Goal: Information Seeking & Learning: Find specific fact

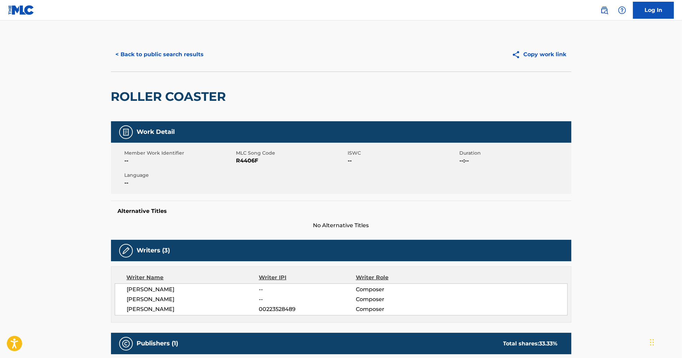
click at [251, 162] on span "R4406F" at bounding box center [291, 161] width 110 height 8
copy span "R4406F"
click at [193, 58] on button "< Back to public search results" at bounding box center [160, 54] width 98 height 17
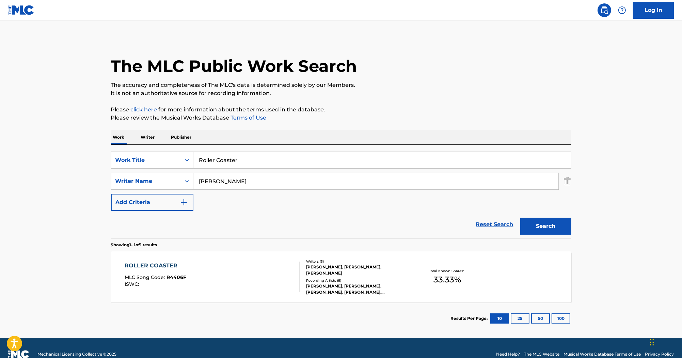
drag, startPoint x: 258, startPoint y: 157, endPoint x: 221, endPoint y: 150, distance: 37.0
click at [147, 147] on div "SearchWithCriteriab0efe9eb-9b97-4b22-8a38-0a1fece5cf9b Work Title Roller Coaste…" at bounding box center [341, 191] width 460 height 93
paste input "After You Left"
type input "After You Left"
click at [555, 225] on button "Search" at bounding box center [545, 226] width 51 height 17
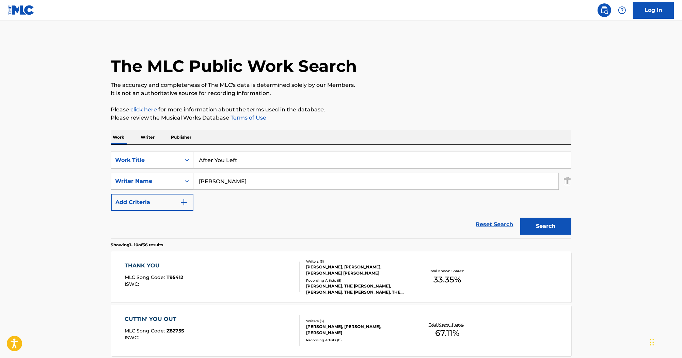
drag, startPoint x: 248, startPoint y: 182, endPoint x: 165, endPoint y: 182, distance: 83.4
click at [165, 182] on div "SearchWithCriteria55c3436e-7651-4091-9f5a-70368b33b689 Writer Name [PERSON_NAME]" at bounding box center [341, 181] width 460 height 17
paste input "Search Form"
type input "[PERSON_NAME]"
click at [569, 236] on div "Search" at bounding box center [544, 224] width 54 height 27
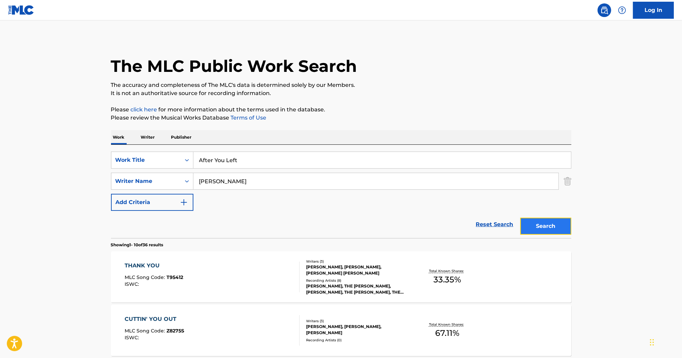
click at [563, 232] on button "Search" at bounding box center [545, 226] width 51 height 17
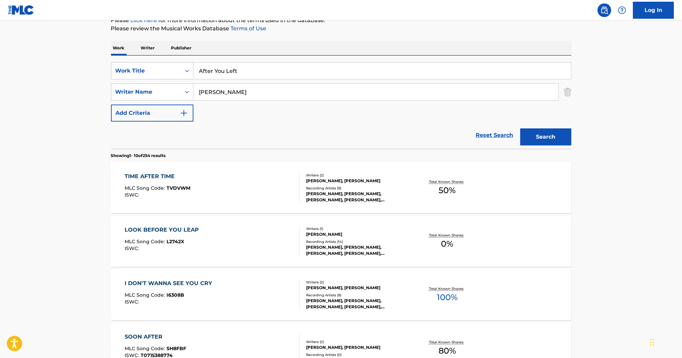
scroll to position [54, 0]
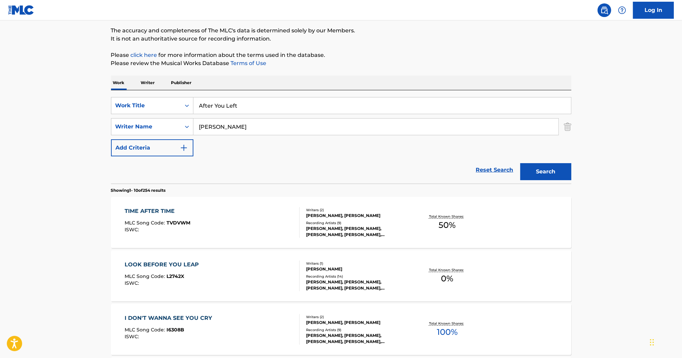
drag, startPoint x: 259, startPoint y: 113, endPoint x: 119, endPoint y: 93, distance: 142.0
click at [119, 93] on div "SearchWithCriteriab0efe9eb-9b97-4b22-8a38-0a1fece5cf9b Work Title After You Lef…" at bounding box center [341, 136] width 460 height 93
paste input "In The Morning"
type input "In The Morning"
click at [545, 168] on button "Search" at bounding box center [545, 171] width 51 height 17
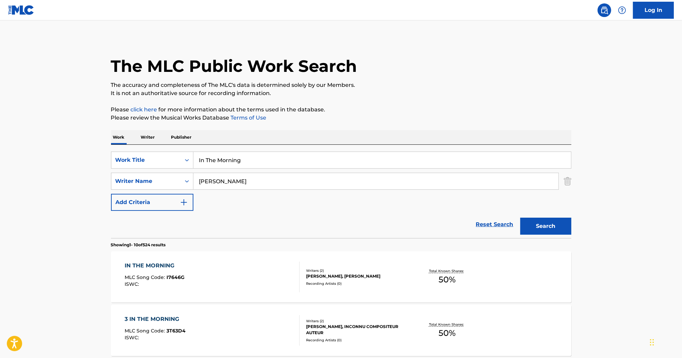
scroll to position [27, 0]
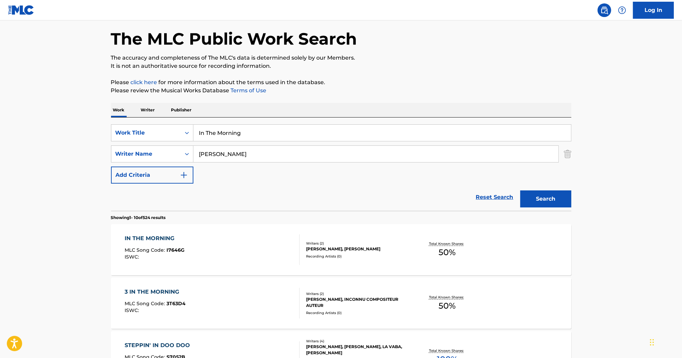
click at [160, 236] on div "IN THE MORNING" at bounding box center [155, 238] width 60 height 8
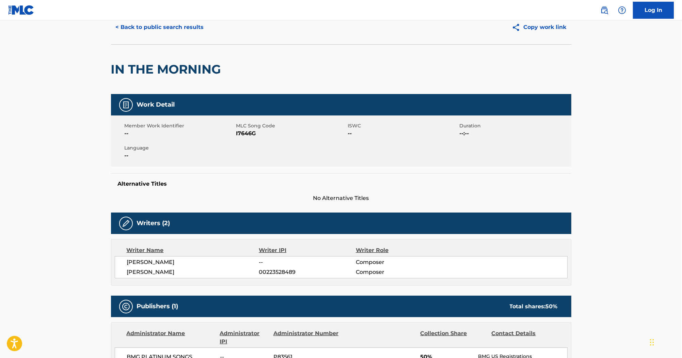
scroll to position [27, 0]
click at [246, 133] on span "I7646G" at bounding box center [291, 133] width 110 height 8
copy span "I7646G"
click at [174, 27] on button "< Back to public search results" at bounding box center [160, 27] width 98 height 17
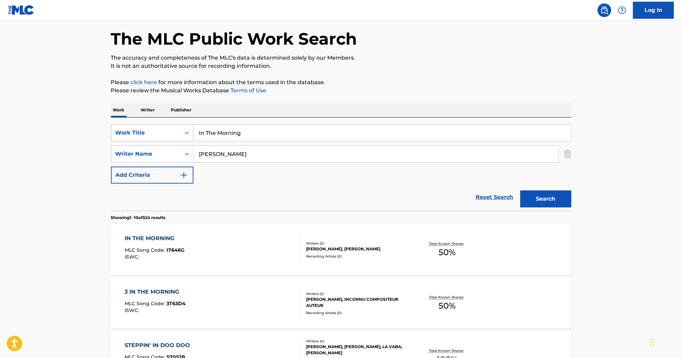
drag, startPoint x: 254, startPoint y: 135, endPoint x: 171, endPoint y: 135, distance: 82.8
click at [171, 135] on div "SearchWithCriteriab0efe9eb-9b97-4b22-8a38-0a1fece5cf9b Work Title In The Morning" at bounding box center [341, 132] width 460 height 17
paste input "My Rock"
type input "My Rock"
click at [536, 196] on button "Search" at bounding box center [545, 198] width 51 height 17
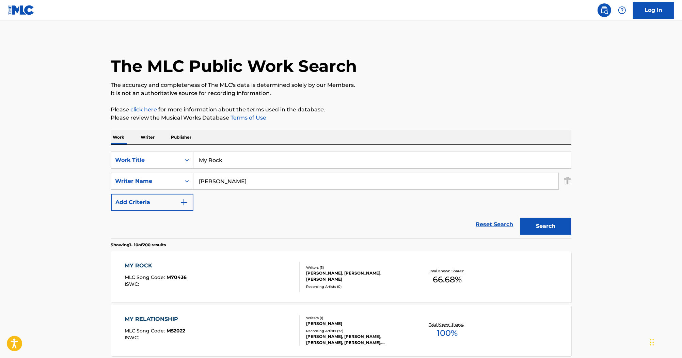
click at [137, 266] on div "MY ROCK" at bounding box center [156, 266] width 62 height 8
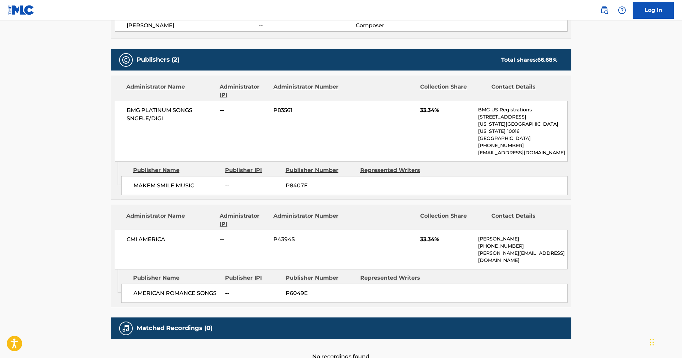
scroll to position [300, 0]
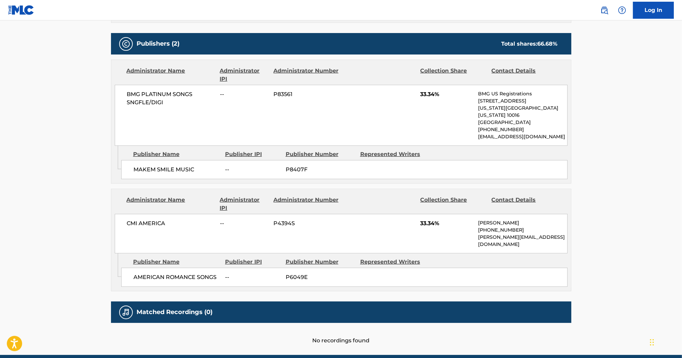
click at [133, 268] on div "AMERICAN ROMANCE SONGS -- P6049E" at bounding box center [344, 277] width 446 height 19
click at [137, 273] on span "AMERICAN ROMANCE SONGS" at bounding box center [176, 277] width 87 height 8
drag, startPoint x: 133, startPoint y: 261, endPoint x: 215, endPoint y: 264, distance: 82.1
click at [215, 273] on span "AMERICAN ROMANCE SONGS" at bounding box center [176, 277] width 87 height 8
copy span "AMERICAN ROMANCE SONGS"
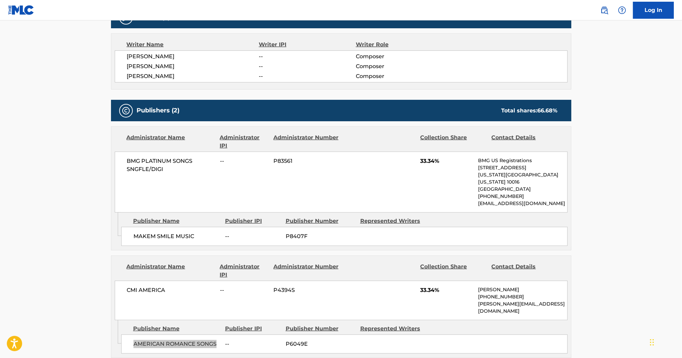
scroll to position [163, 0]
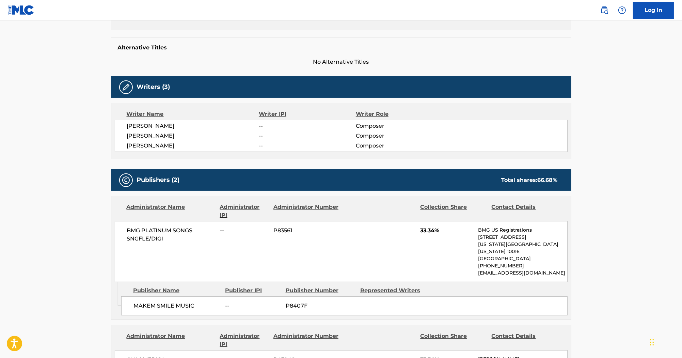
drag, startPoint x: 126, startPoint y: 136, endPoint x: 177, endPoint y: 138, distance: 51.1
click at [177, 138] on div "[PERSON_NAME] -- Composer [PERSON_NAME] -- Composer [PERSON_NAME] -- Composer" at bounding box center [341, 136] width 453 height 32
copy span "[PERSON_NAME]"
drag, startPoint x: 168, startPoint y: 124, endPoint x: 128, endPoint y: 124, distance: 40.2
click at [128, 124] on span "[PERSON_NAME]" at bounding box center [193, 126] width 132 height 8
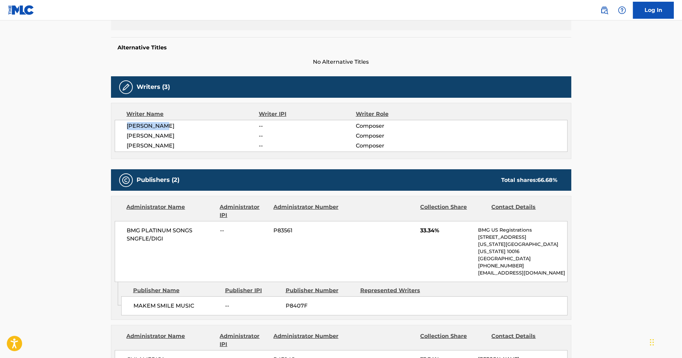
copy span "[PERSON_NAME]"
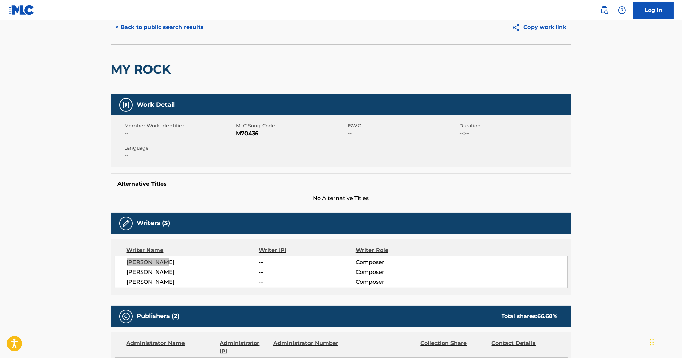
scroll to position [27, 0]
click at [253, 136] on span "M70436" at bounding box center [291, 133] width 110 height 8
copy span "M70436"
click at [188, 32] on button "< Back to public search results" at bounding box center [160, 27] width 98 height 17
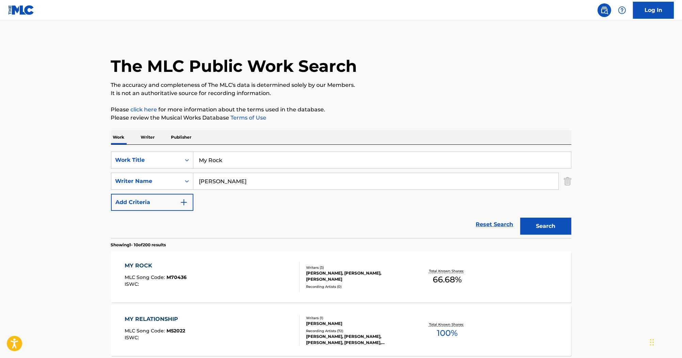
drag, startPoint x: 259, startPoint y: 163, endPoint x: 114, endPoint y: 143, distance: 145.8
paste input "Still Searchin'"
click at [527, 225] on button "Search" at bounding box center [545, 226] width 51 height 17
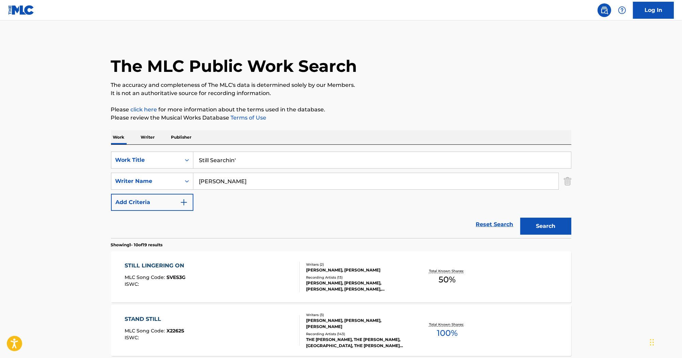
click at [251, 159] on input "Still Searchin'" at bounding box center [382, 160] width 378 height 16
click at [201, 161] on input "Still Searchin'" at bounding box center [382, 160] width 378 height 16
click at [252, 155] on input "Still Searchin'" at bounding box center [382, 160] width 378 height 16
click at [529, 225] on button "Search" at bounding box center [545, 226] width 51 height 17
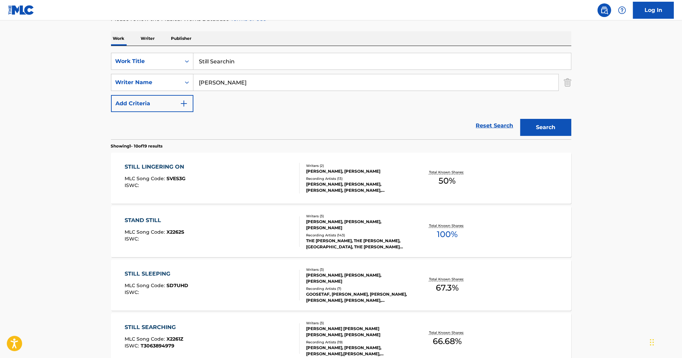
scroll to position [109, 0]
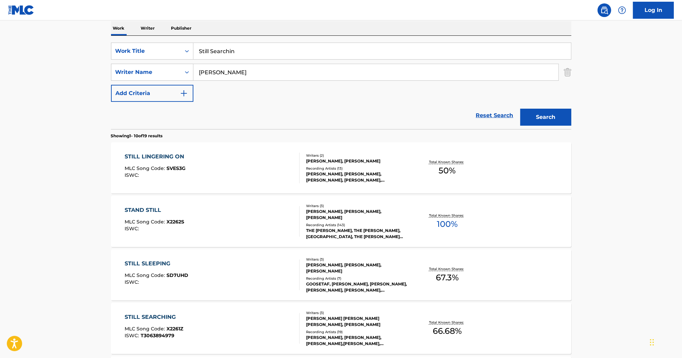
drag, startPoint x: 244, startPoint y: 54, endPoint x: 145, endPoint y: 42, distance: 99.2
click at [145, 42] on div "SearchWithCriteriab0efe9eb-9b97-4b22-8a38-0a1fece5cf9b Work Title Still Searchi…" at bounding box center [341, 82] width 460 height 93
paste input "Yellow Jacket"
type input "Yellow Jacket"
click at [533, 113] on button "Search" at bounding box center [545, 117] width 51 height 17
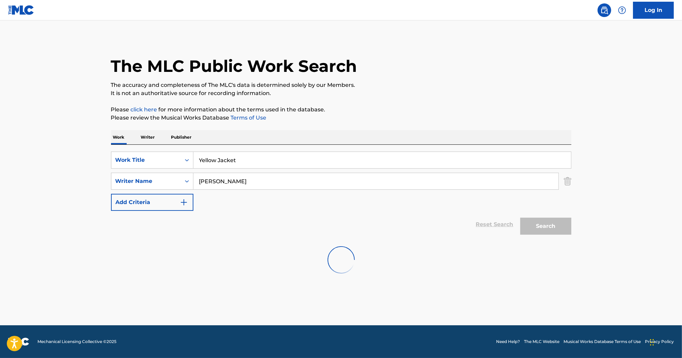
scroll to position [0, 0]
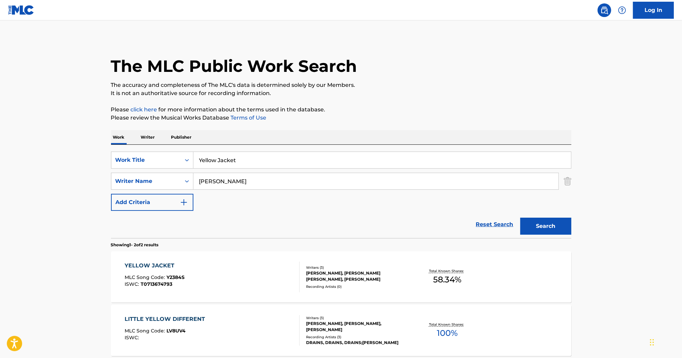
click at [157, 262] on div "YELLOW JACKET" at bounding box center [155, 266] width 60 height 8
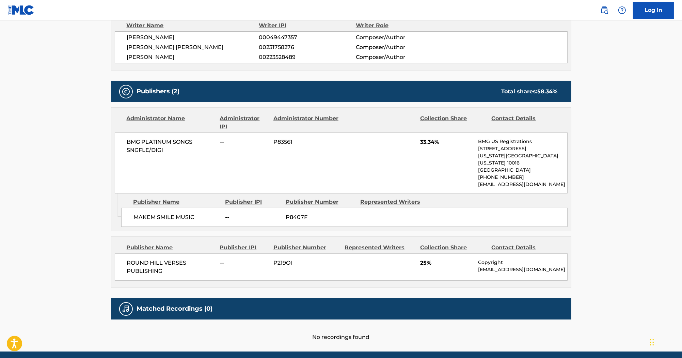
scroll to position [242, 0]
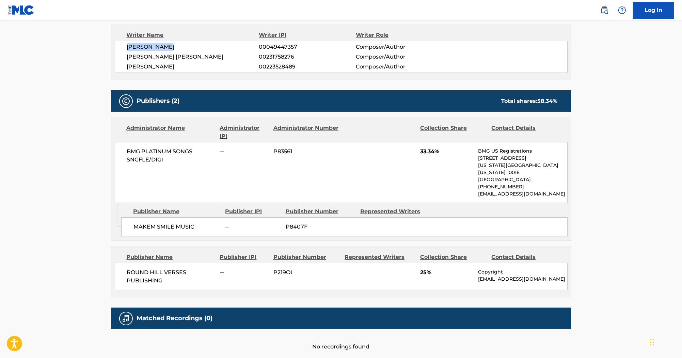
drag, startPoint x: 174, startPoint y: 45, endPoint x: 126, endPoint y: 49, distance: 48.2
click at [126, 49] on div "[PERSON_NAME] 00049447357 Composer/Author [PERSON_NAME] [PERSON_NAME] 002317582…" at bounding box center [341, 57] width 453 height 32
copy span "[PERSON_NAME]"
drag, startPoint x: 181, startPoint y: 58, endPoint x: 126, endPoint y: 53, distance: 54.7
click at [126, 53] on div "[PERSON_NAME] 00049447357 Composer/Author [PERSON_NAME] [PERSON_NAME] 002317582…" at bounding box center [341, 57] width 453 height 32
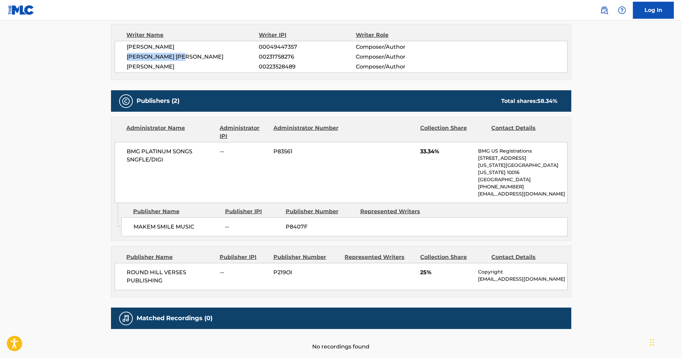
copy span "[PERSON_NAME] [PERSON_NAME]"
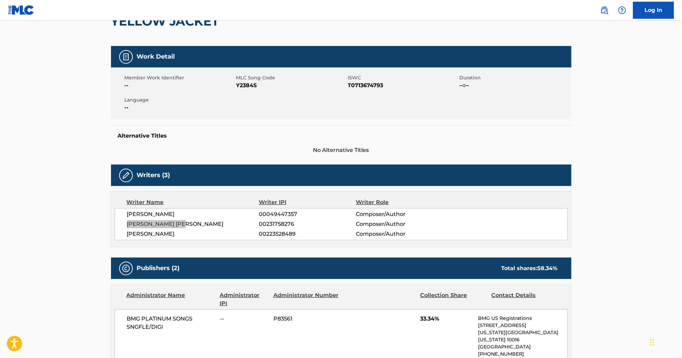
scroll to position [25, 0]
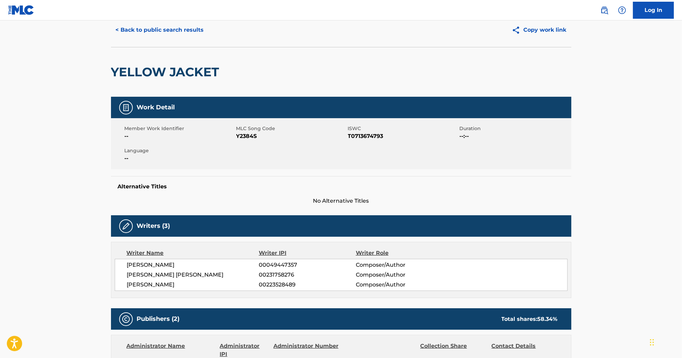
click at [245, 136] on span "Y2384S" at bounding box center [291, 136] width 110 height 8
copy span "Y2384S"
click at [358, 135] on span "T0713674793" at bounding box center [403, 136] width 110 height 8
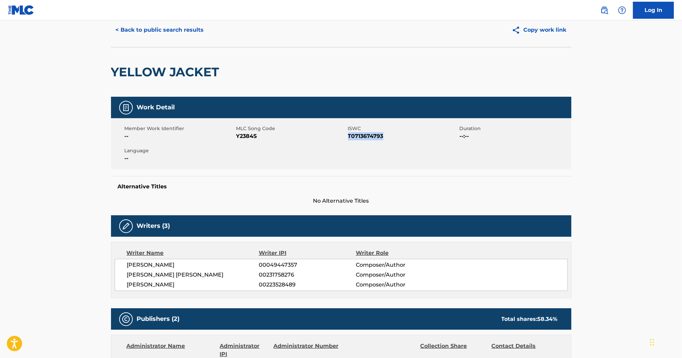
copy span "T0713674793"
click at [179, 31] on button "< Back to public search results" at bounding box center [160, 29] width 98 height 17
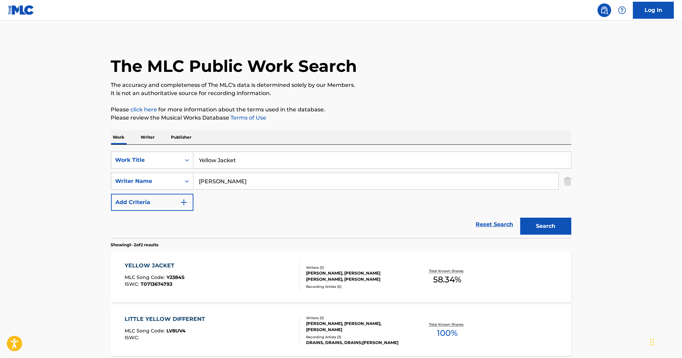
drag, startPoint x: 159, startPoint y: 146, endPoint x: 4, endPoint y: 107, distance: 159.4
click at [43, 125] on main "The MLC Public Work Search The accuracy and completeness of The MLC's data is d…" at bounding box center [341, 205] width 682 height 371
paste input "Chase Away Your Dream"
type input "Chase Away Your Dream"
click at [205, 104] on div "The MLC Public Work Search The accuracy and completeness of The MLC's data is d…" at bounding box center [341, 212] width 477 height 350
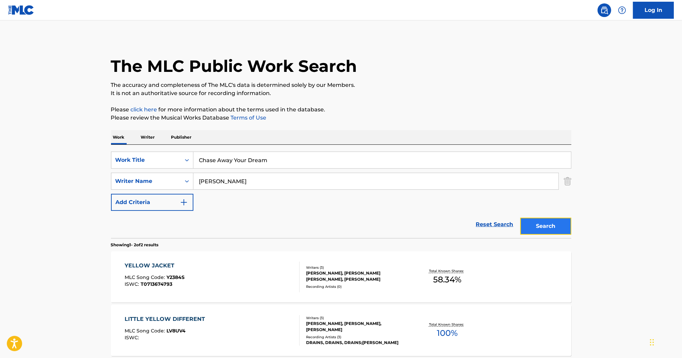
click at [533, 227] on button "Search" at bounding box center [545, 226] width 51 height 17
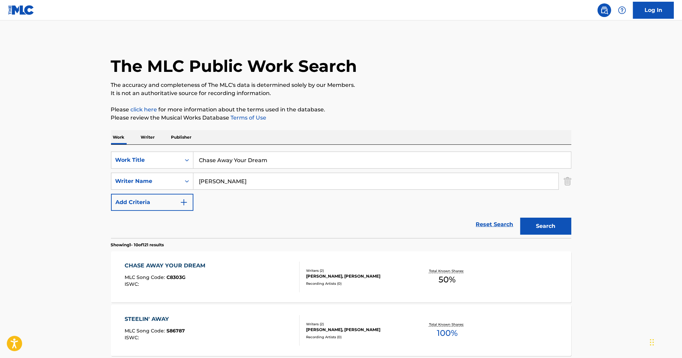
click at [184, 266] on div "CHASE AWAY YOUR DREAM" at bounding box center [167, 266] width 84 height 8
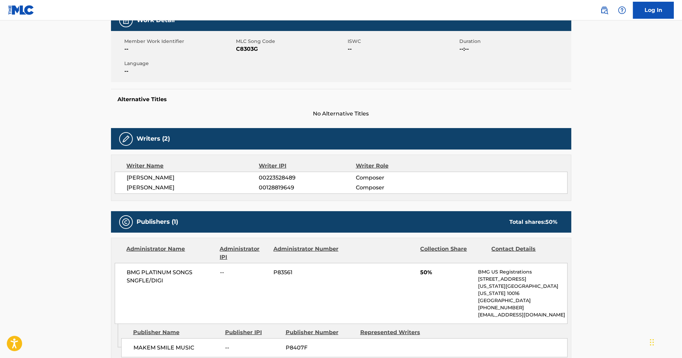
scroll to position [163, 0]
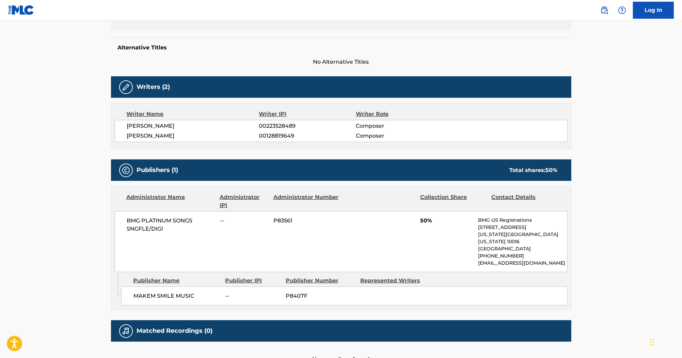
drag, startPoint x: 181, startPoint y: 139, endPoint x: 126, endPoint y: 141, distance: 54.9
click at [126, 141] on div "[PERSON_NAME] 00223528489 Composer [PERSON_NAME] 00128819649 Composer" at bounding box center [341, 131] width 453 height 22
click at [282, 135] on span "00128819649" at bounding box center [307, 136] width 97 height 8
drag, startPoint x: 282, startPoint y: 135, endPoint x: 290, endPoint y: 135, distance: 8.2
click at [290, 135] on span "00128819649" at bounding box center [307, 136] width 97 height 8
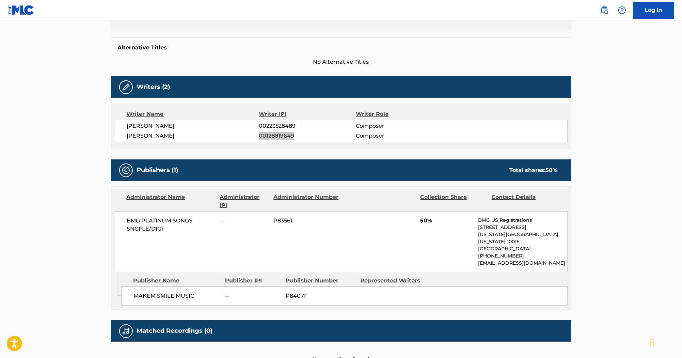
scroll to position [54, 0]
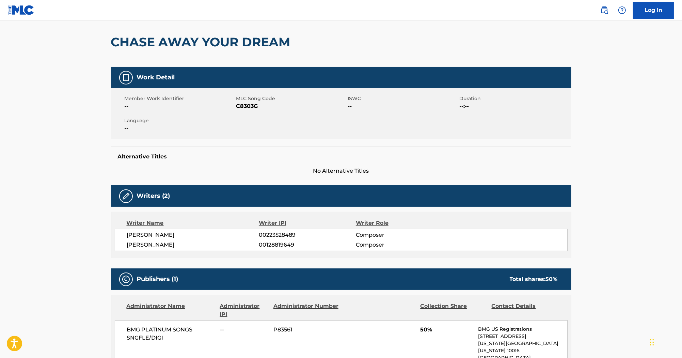
click at [250, 108] on span "C8303G" at bounding box center [291, 106] width 110 height 8
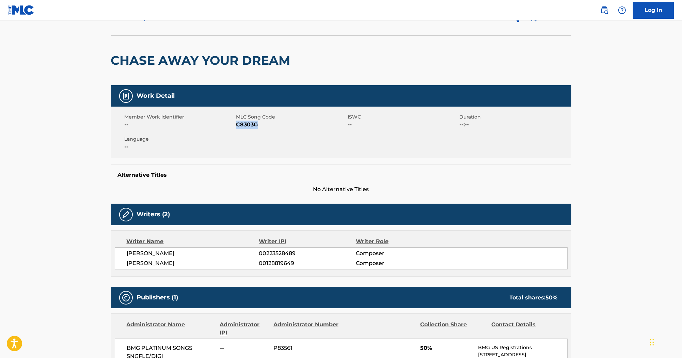
scroll to position [0, 0]
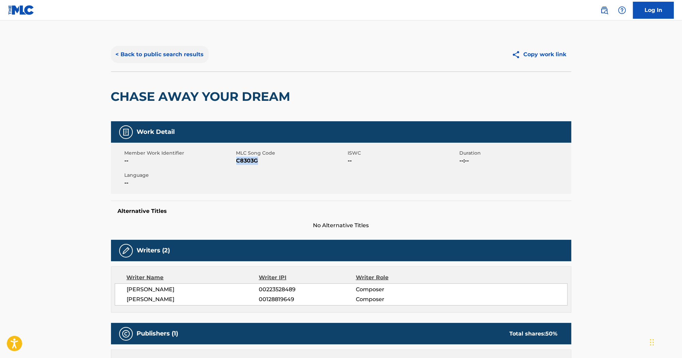
click at [178, 58] on button "< Back to public search results" at bounding box center [160, 54] width 98 height 17
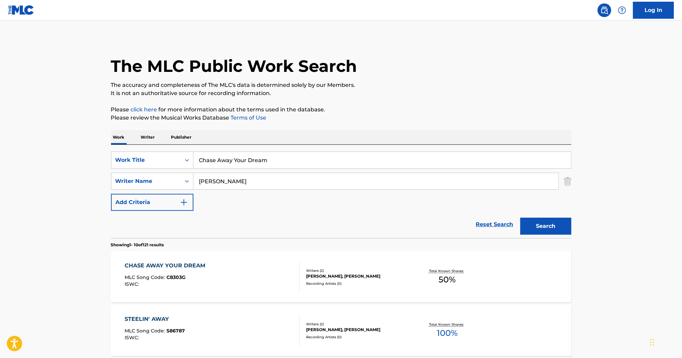
drag, startPoint x: 298, startPoint y: 158, endPoint x: 81, endPoint y: 155, distance: 216.9
paste input "My Angel Flew To Heaven"
type input "My Angel Flew To Heaven"
click at [544, 222] on button "Search" at bounding box center [545, 226] width 51 height 17
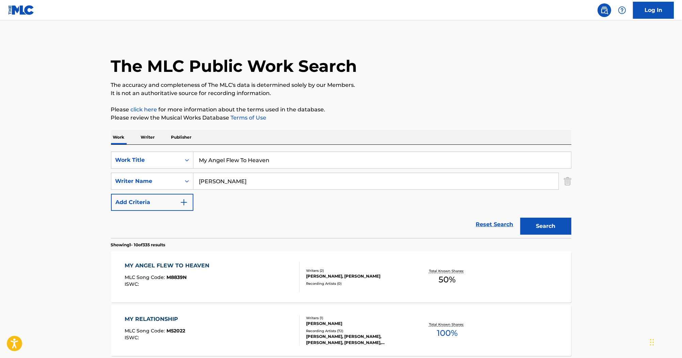
click at [193, 263] on div "MY ANGEL FLEW TO HEAVEN" at bounding box center [169, 266] width 88 height 8
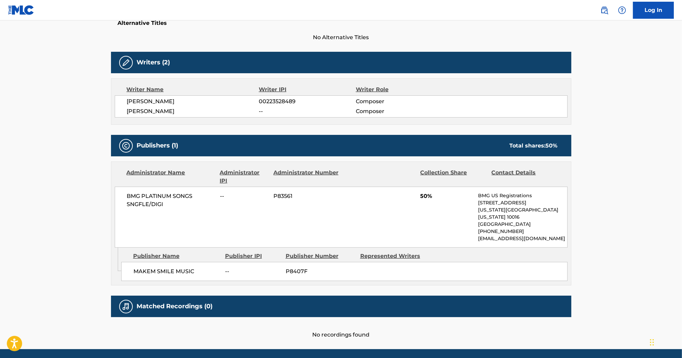
scroll to position [191, 0]
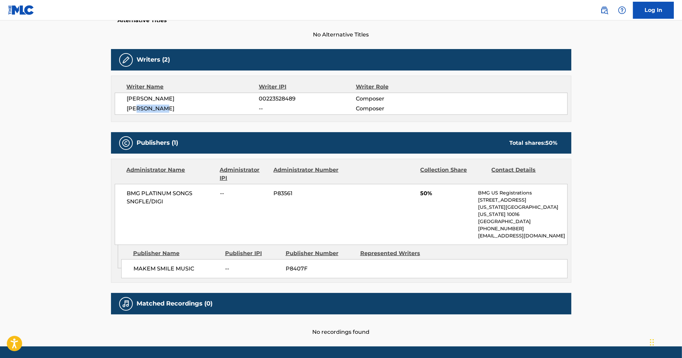
drag, startPoint x: 166, startPoint y: 110, endPoint x: 140, endPoint y: 110, distance: 25.2
click at [140, 110] on span "[PERSON_NAME]" at bounding box center [193, 109] width 132 height 8
drag, startPoint x: 140, startPoint y: 110, endPoint x: 125, endPoint y: 110, distance: 15.0
click at [125, 110] on div "[PERSON_NAME] 00223528489 Composer [PERSON_NAME] -- Composer" at bounding box center [341, 104] width 453 height 22
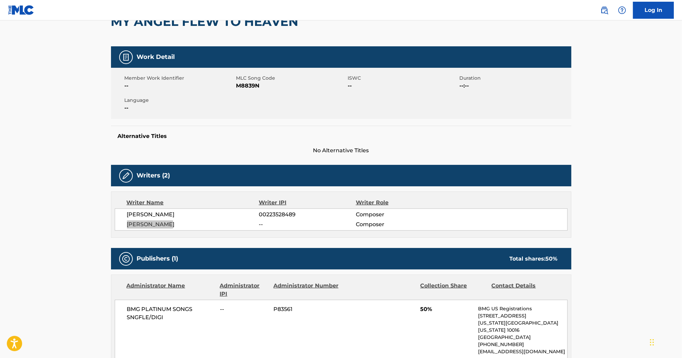
scroll to position [54, 0]
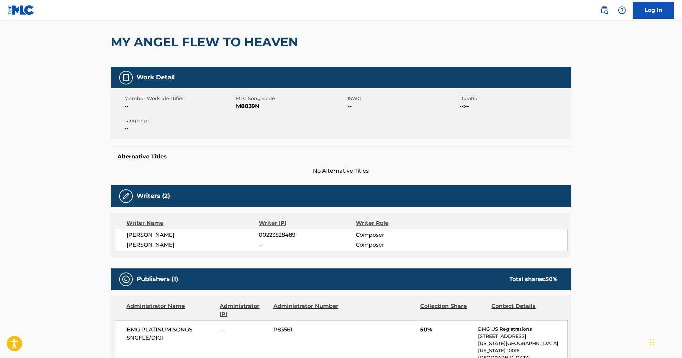
click at [249, 104] on span "M8839N" at bounding box center [291, 106] width 110 height 8
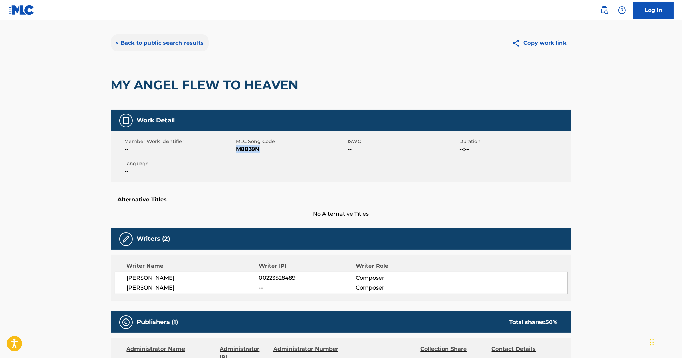
scroll to position [0, 0]
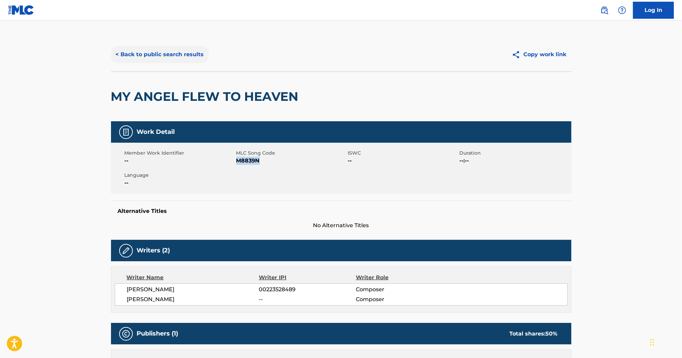
click at [153, 52] on button "< Back to public search results" at bounding box center [160, 54] width 98 height 17
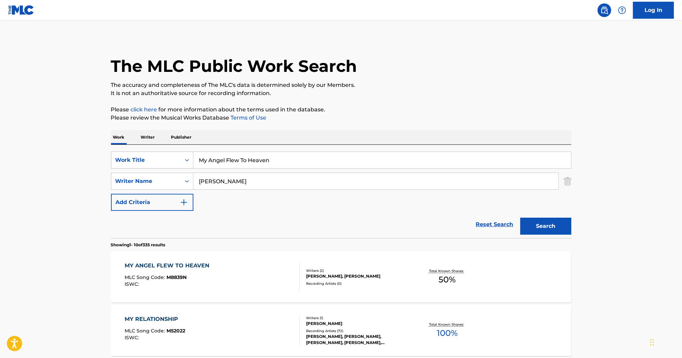
drag, startPoint x: 292, startPoint y: 158, endPoint x: 147, endPoint y: 154, distance: 144.8
click at [147, 154] on div "SearchWithCriteriab0efe9eb-9b97-4b22-8a38-0a1fece5cf9b Work Title My Angel Flew…" at bounding box center [341, 160] width 460 height 17
paste input "achine"
type input "Machine"
drag, startPoint x: 247, startPoint y: 176, endPoint x: 163, endPoint y: 177, distance: 83.1
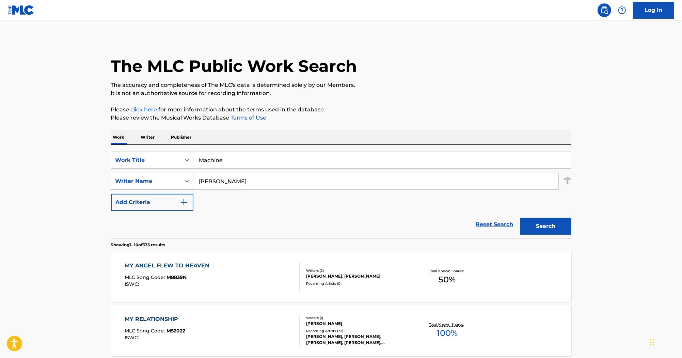
click at [163, 177] on div "SearchWithCriteria55c3436e-7651-4091-9f5a-70368b33b689 Writer Name [PERSON_NAME]" at bounding box center [341, 181] width 460 height 17
paste input "[GEOGRAPHIC_DATA]"
type input "[GEOGRAPHIC_DATA]"
click at [241, 163] on input "Machine" at bounding box center [382, 160] width 378 height 16
paste input "[GEOGRAPHIC_DATA]"
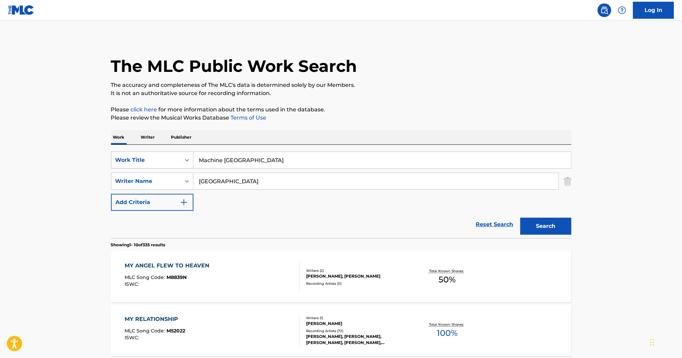
drag, startPoint x: 300, startPoint y: 156, endPoint x: 184, endPoint y: 159, distance: 116.2
click at [184, 159] on div "SearchWithCriteriab0efe9eb-9b97-4b22-8a38-0a1fece5cf9b Work Title Machine [GEOG…" at bounding box center [341, 160] width 460 height 17
click at [260, 160] on input "Machine [GEOGRAPHIC_DATA]" at bounding box center [382, 160] width 378 height 16
click at [254, 161] on input "Machine [GEOGRAPHIC_DATA]" at bounding box center [382, 160] width 378 height 16
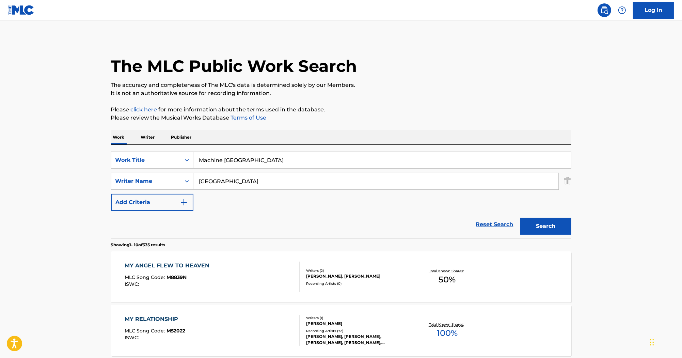
click at [254, 161] on input "Machine [GEOGRAPHIC_DATA]" at bounding box center [382, 160] width 378 height 16
click at [200, 160] on input "Machine" at bounding box center [382, 160] width 378 height 16
type input "Machine"
click at [542, 223] on button "Search" at bounding box center [545, 226] width 51 height 17
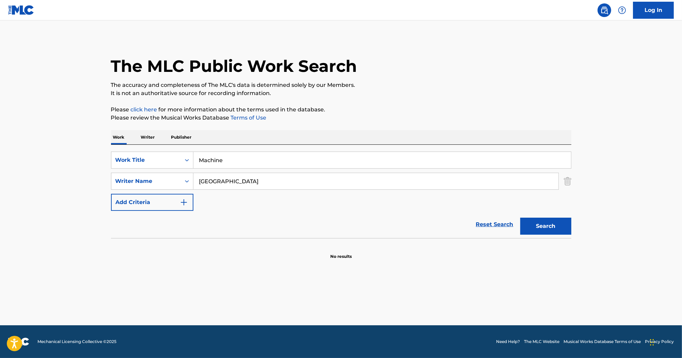
drag, startPoint x: 250, startPoint y: 180, endPoint x: 153, endPoint y: 170, distance: 97.3
click at [134, 167] on div "SearchWithCriteriab0efe9eb-9b97-4b22-8a38-0a1fece5cf9b Work Title Machine Searc…" at bounding box center [341, 181] width 460 height 59
paste input "Machine"
drag, startPoint x: 286, startPoint y: 185, endPoint x: 131, endPoint y: 179, distance: 155.0
click at [129, 180] on div "SearchWithCriteria55c3436e-7651-4091-9f5a-70368b33b689 Writer Name Machine [GEO…" at bounding box center [341, 181] width 460 height 17
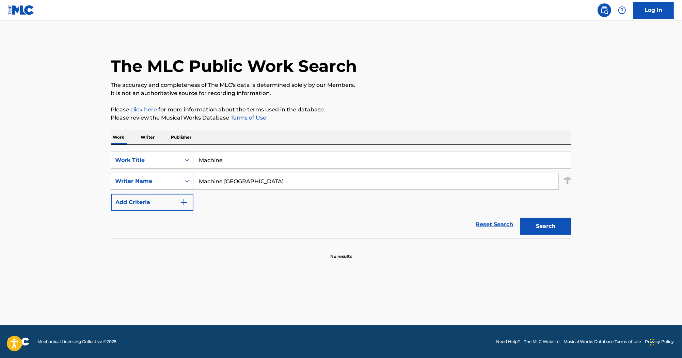
paste input "Poli"
click at [544, 224] on button "Search" at bounding box center [545, 226] width 51 height 17
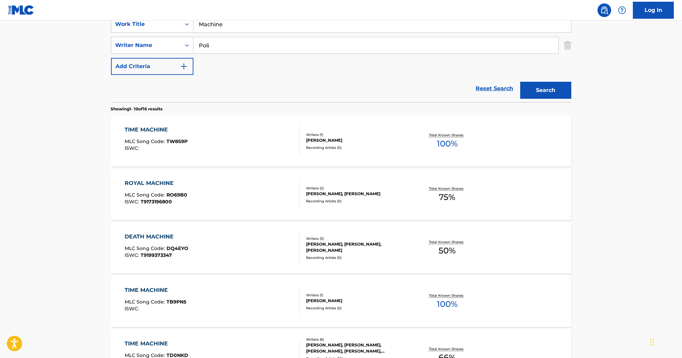
scroll to position [136, 0]
drag, startPoint x: 186, startPoint y: 49, endPoint x: 165, endPoint y: 48, distance: 21.2
click at [165, 48] on div "SearchWithCriteria55c3436e-7651-4091-9f5a-70368b33b689 Writer Name Poli" at bounding box center [341, 44] width 460 height 17
paste input "[PERSON_NAME]"
type input "[PERSON_NAME]"
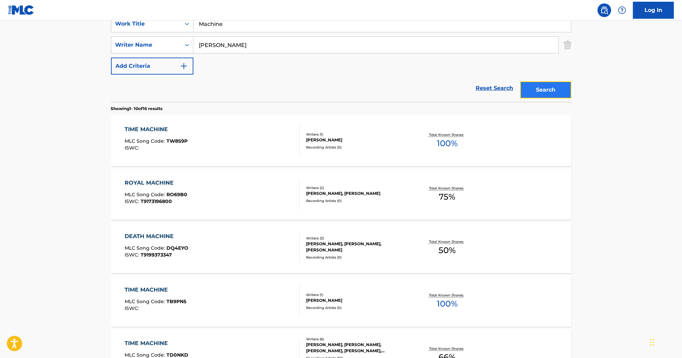
click at [544, 89] on button "Search" at bounding box center [545, 89] width 51 height 17
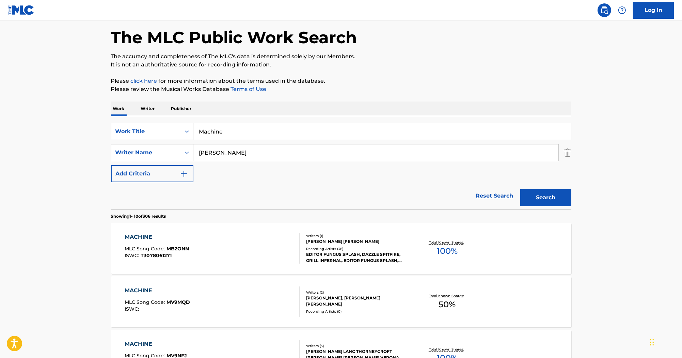
scroll to position [27, 0]
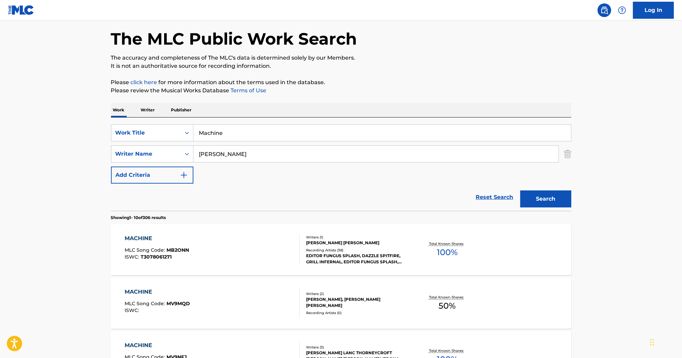
drag, startPoint x: 189, startPoint y: 130, endPoint x: 164, endPoint y: 124, distance: 26.4
click at [164, 124] on div "SearchWithCriteriab0efe9eb-9b97-4b22-8a38-0a1fece5cf9b Work Title Machine Searc…" at bounding box center [341, 163] width 460 height 93
paste input "Float Away"
type input "Float Away"
drag, startPoint x: 200, startPoint y: 147, endPoint x: 148, endPoint y: 140, distance: 52.0
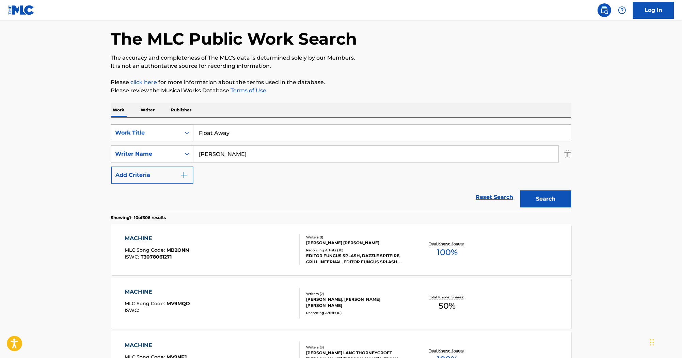
click at [148, 140] on div "SearchWithCriteriab0efe9eb-9b97-4b22-8a38-0a1fece5cf9b Work Title Float Away Se…" at bounding box center [341, 153] width 460 height 59
paste input "[GEOGRAPHIC_DATA]"
click at [546, 197] on button "Search" at bounding box center [545, 198] width 51 height 17
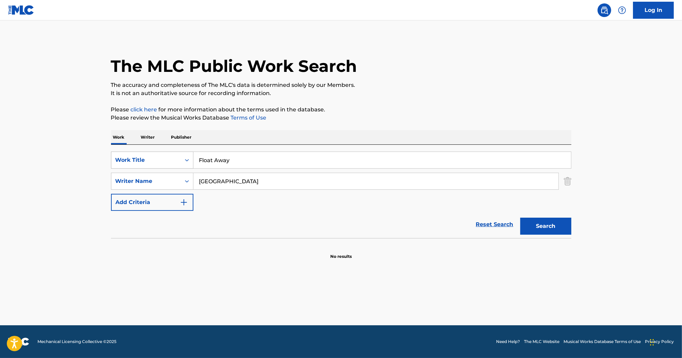
drag, startPoint x: 255, startPoint y: 182, endPoint x: 163, endPoint y: 162, distance: 93.4
click at [163, 162] on div "SearchWithCriteriab0efe9eb-9b97-4b22-8a38-0a1fece5cf9b Work Title Float Away Se…" at bounding box center [341, 181] width 460 height 59
paste input "POLI"
click at [534, 229] on button "Search" at bounding box center [545, 226] width 51 height 17
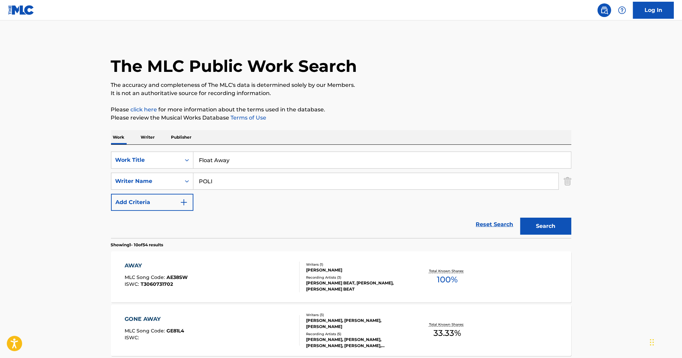
drag, startPoint x: 171, startPoint y: 178, endPoint x: 126, endPoint y: 169, distance: 45.8
click at [126, 169] on div "SearchWithCriteriab0efe9eb-9b97-4b22-8a38-0a1fece5cf9b Work Title Float Away Se…" at bounding box center [341, 181] width 460 height 59
paste input "[PERSON_NAME]"
click at [545, 224] on button "Search" at bounding box center [545, 226] width 51 height 17
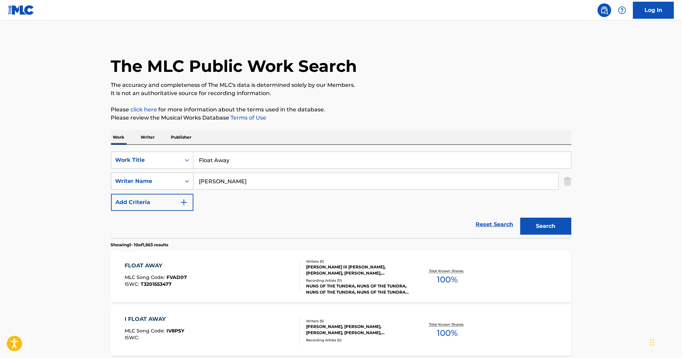
drag, startPoint x: 236, startPoint y: 176, endPoint x: 170, endPoint y: 173, distance: 65.5
click at [170, 173] on div "SearchWithCriteria55c3436e-7651-4091-9f5a-70368b33b689 Writer Name [PERSON_NAME]" at bounding box center [341, 181] width 460 height 17
paste input "LEIBER"
type input "LEIBER"
drag, startPoint x: 238, startPoint y: 157, endPoint x: 181, endPoint y: 150, distance: 57.4
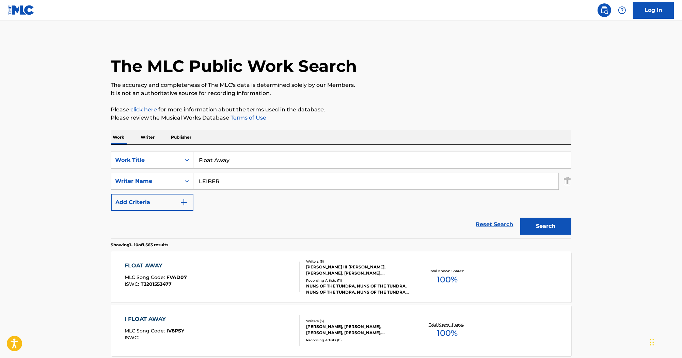
click at [181, 150] on div "SearchWithCriteriab0efe9eb-9b97-4b22-8a38-0a1fece5cf9b Work Title Float Away Se…" at bounding box center [341, 191] width 460 height 93
paste input "Sugar"
type input "Sugar"
click at [543, 227] on button "Search" at bounding box center [545, 226] width 51 height 17
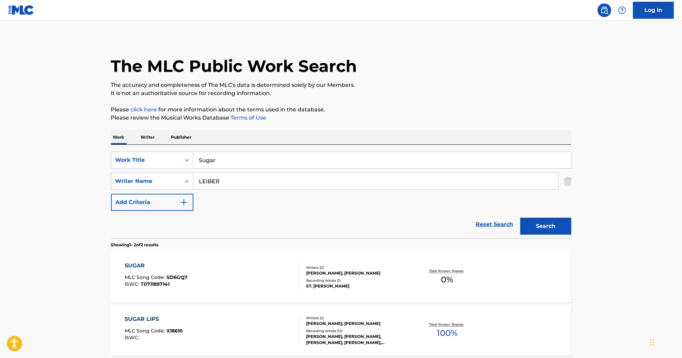
click at [136, 267] on div "SUGAR" at bounding box center [156, 266] width 63 height 8
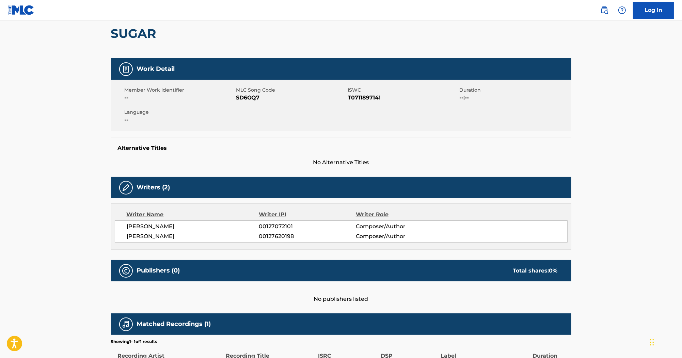
scroll to position [126, 0]
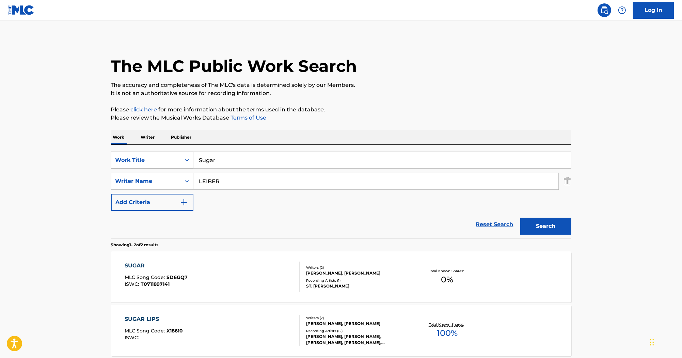
drag, startPoint x: 261, startPoint y: 183, endPoint x: 142, endPoint y: 153, distance: 122.2
click at [137, 163] on div "SearchWithCriteriab0efe9eb-9b97-4b22-8a38-0a1fece5cf9b Work Title Sugar SearchW…" at bounding box center [341, 181] width 460 height 59
drag, startPoint x: 238, startPoint y: 156, endPoint x: 151, endPoint y: 151, distance: 87.3
click at [152, 151] on div "SearchWithCriteriab0efe9eb-9b97-4b22-8a38-0a1fece5cf9b Work Title Sugar SearchW…" at bounding box center [341, 191] width 460 height 93
paste input "Little Siste"
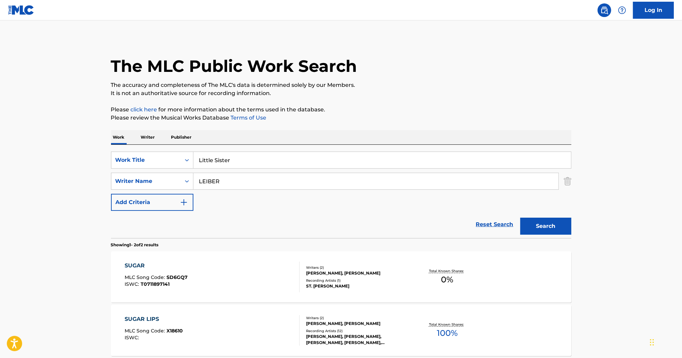
type input "Little Sister"
drag, startPoint x: 235, startPoint y: 182, endPoint x: 188, endPoint y: 177, distance: 47.6
click at [182, 178] on div "SearchWithCriteria55c3436e-7651-4091-9f5a-70368b33b689 Writer Name [PERSON_NAME]" at bounding box center [341, 181] width 460 height 17
paste input "ROCHE"
type input "ROCHE"
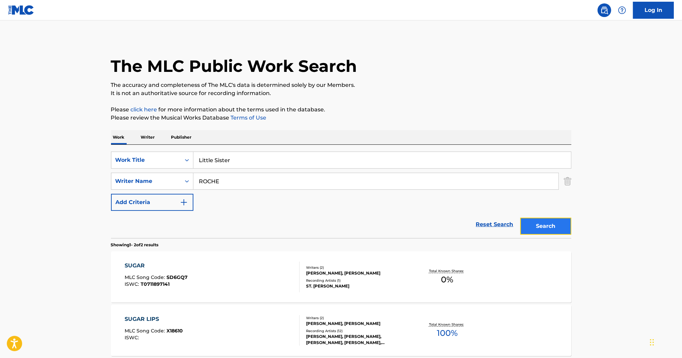
click at [538, 231] on button "Search" at bounding box center [545, 226] width 51 height 17
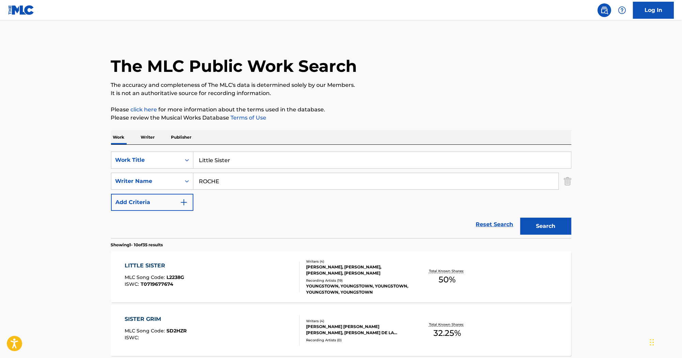
click at [220, 268] on div "LITTLE SISTER MLC Song Code : L2238G ISWC : T0719677674" at bounding box center [212, 277] width 175 height 31
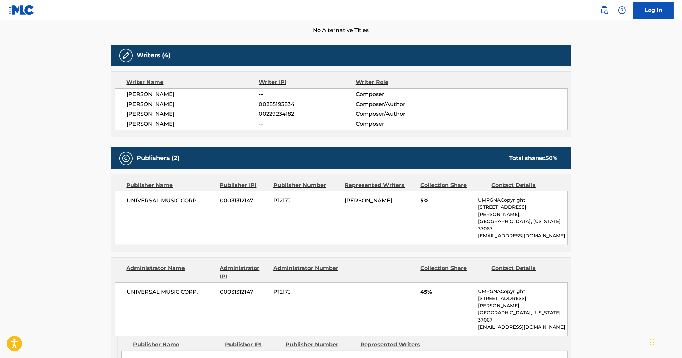
scroll to position [191, 0]
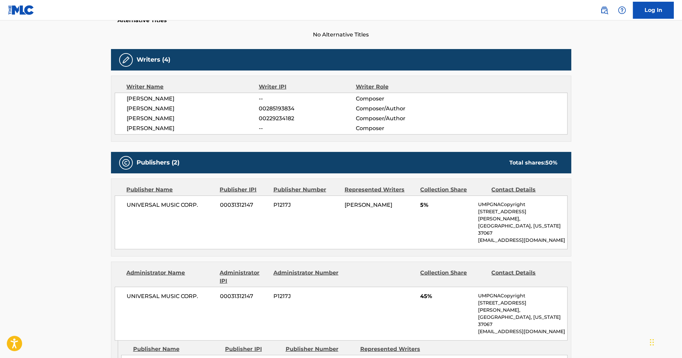
click at [148, 99] on span "[PERSON_NAME]" at bounding box center [193, 99] width 132 height 8
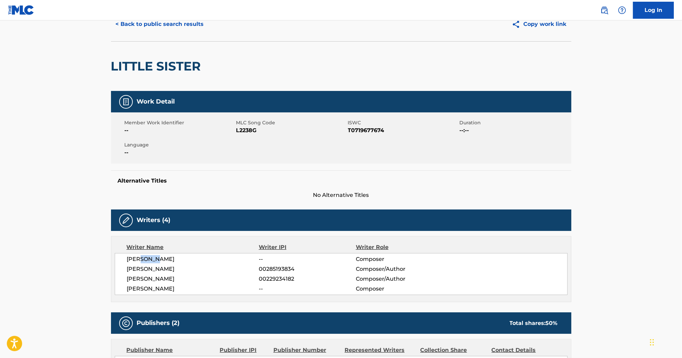
scroll to position [27, 0]
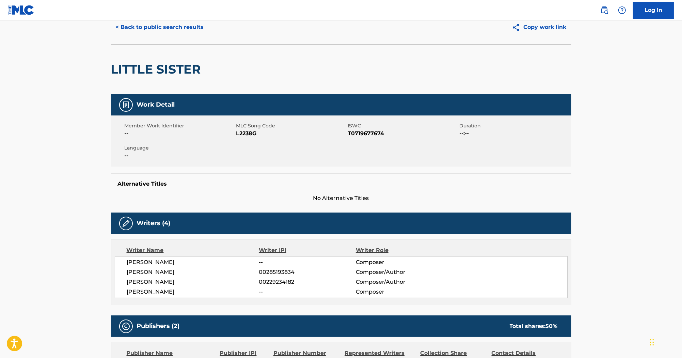
click at [244, 139] on div "Member Work Identifier -- MLC Song Code L2238G ISWC T0719677674 Duration --:-- …" at bounding box center [341, 140] width 460 height 51
click at [245, 132] on span "L2238G" at bounding box center [291, 133] width 110 height 8
click at [376, 135] on span "T0719677674" at bounding box center [403, 133] width 110 height 8
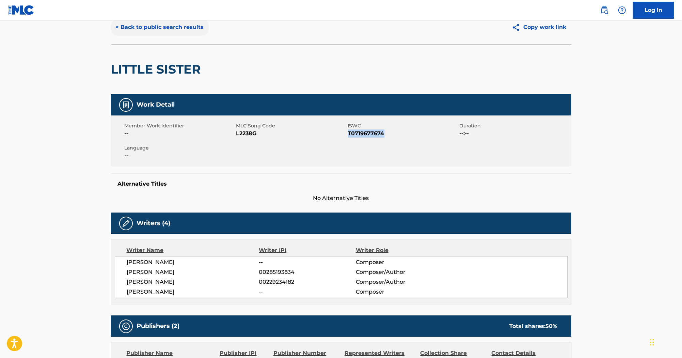
click at [187, 22] on button "< Back to public search results" at bounding box center [160, 27] width 98 height 17
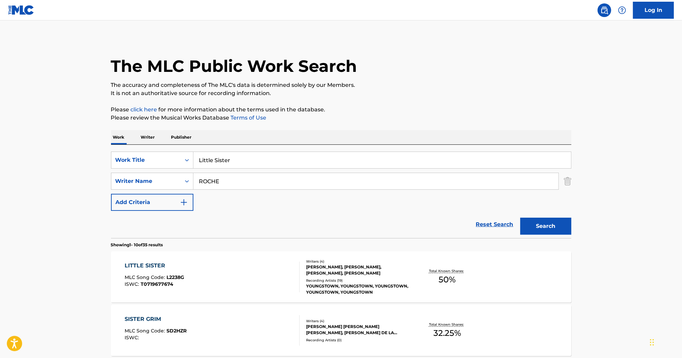
drag, startPoint x: 177, startPoint y: 162, endPoint x: 158, endPoint y: 149, distance: 22.8
click at [162, 153] on div "SearchWithCriteriab0efe9eb-9b97-4b22-8a38-0a1fece5cf9b Work Title Little Sister" at bounding box center [341, 160] width 460 height 17
paste input "Could You Love Me"
type input "Could You Love Me"
click at [544, 229] on button "Search" at bounding box center [545, 226] width 51 height 17
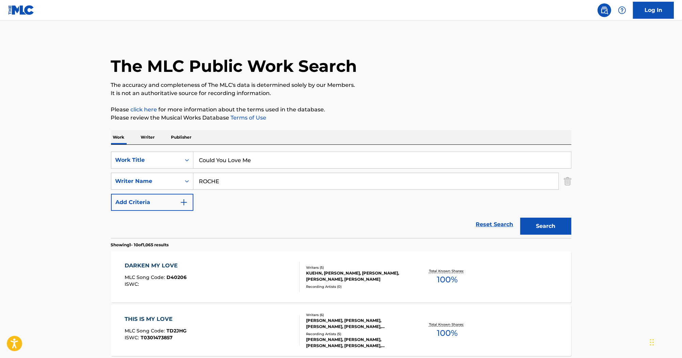
drag, startPoint x: 239, startPoint y: 184, endPoint x: 180, endPoint y: 169, distance: 60.1
click at [174, 171] on div "SearchWithCriteriab0efe9eb-9b97-4b22-8a38-0a1fece5cf9b Work Title Could You Lov…" at bounding box center [341, 181] width 460 height 59
paste input "[PERSON_NAME]"
click at [554, 221] on button "Search" at bounding box center [545, 226] width 51 height 17
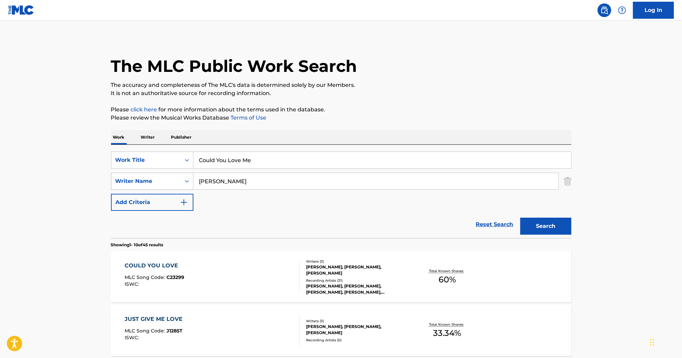
drag, startPoint x: 248, startPoint y: 185, endPoint x: 188, endPoint y: 173, distance: 61.6
click at [191, 174] on div "SearchWithCriteria55c3436e-7651-4091-9f5a-70368b33b689 Writer Name [PERSON_NAME]" at bounding box center [341, 181] width 460 height 17
paste input "LEIBER"
type input "LEIBER"
drag, startPoint x: 552, startPoint y: 228, endPoint x: 553, endPoint y: 225, distance: 3.6
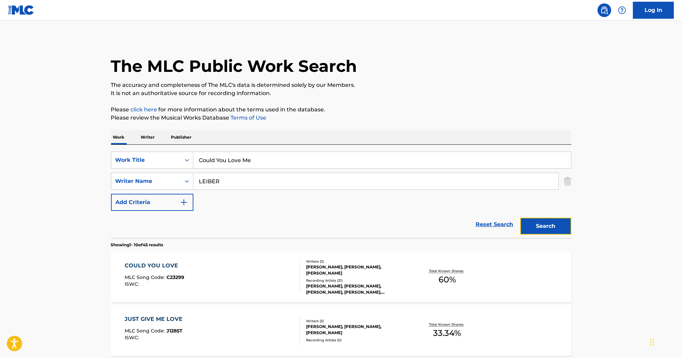
click at [552, 229] on button "Search" at bounding box center [545, 226] width 51 height 17
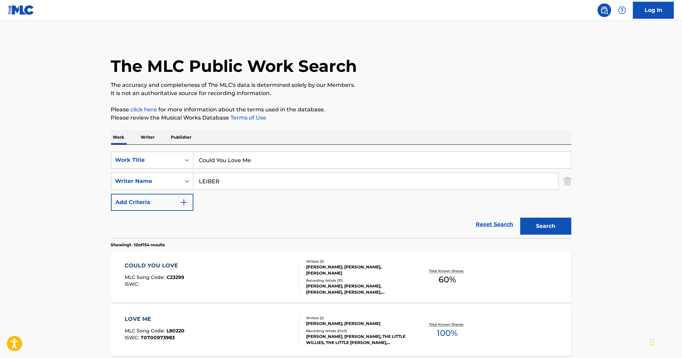
click at [251, 159] on input "Could You Love Me" at bounding box center [382, 160] width 378 height 16
click at [172, 271] on div "COULD YOU LOVE MLC Song Code : C23299 ISWC :" at bounding box center [155, 277] width 60 height 31
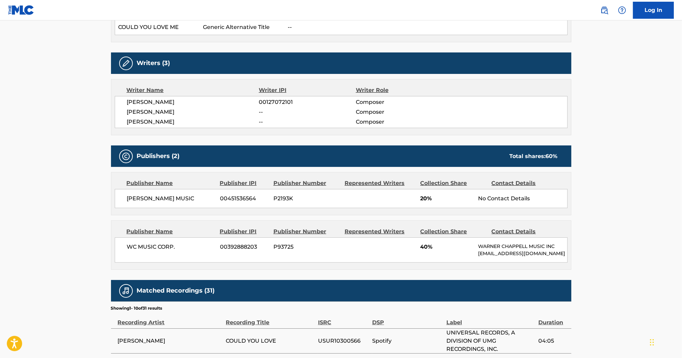
scroll to position [109, 0]
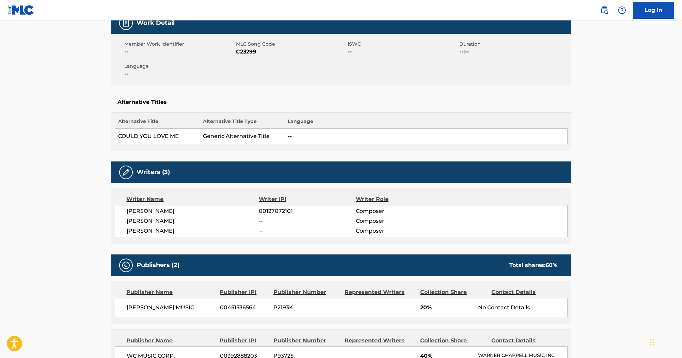
click at [240, 54] on span "C23299" at bounding box center [291, 52] width 110 height 8
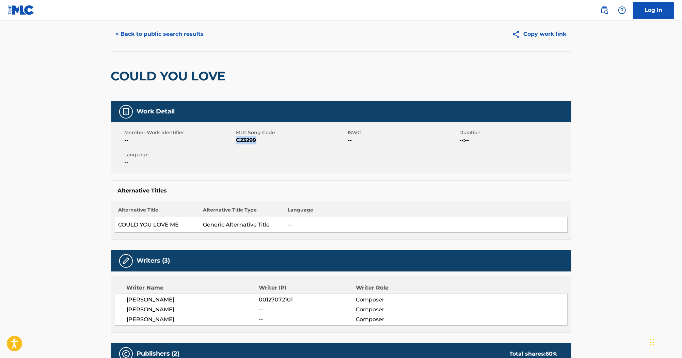
scroll to position [0, 0]
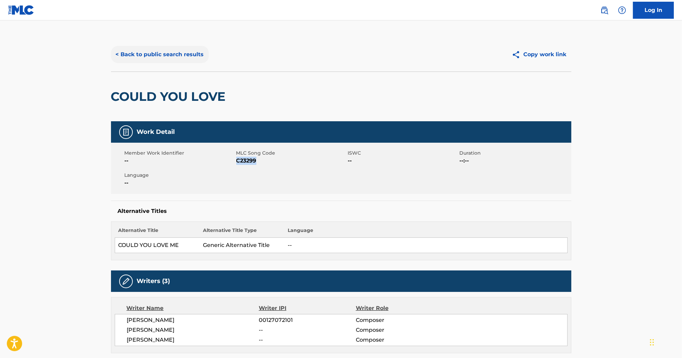
click at [192, 58] on button "< Back to public search results" at bounding box center [160, 54] width 98 height 17
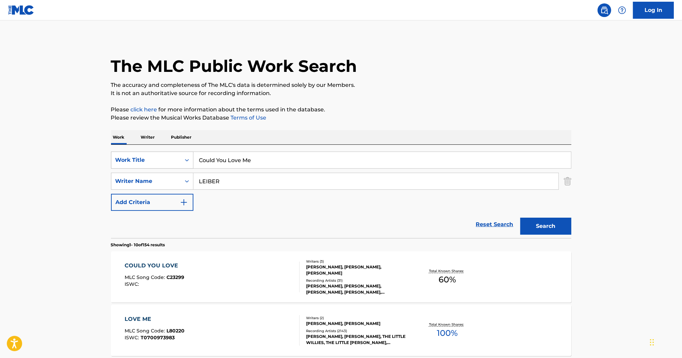
drag, startPoint x: 275, startPoint y: 165, endPoint x: 177, endPoint y: 163, distance: 97.8
click at [177, 163] on div "SearchWithCriteriab0efe9eb-9b97-4b22-8a38-0a1fece5cf9b Work Title Could You Lov…" at bounding box center [341, 160] width 460 height 17
paste input "Every Single Thing"
type input "Every Single Thing"
drag, startPoint x: 198, startPoint y: 174, endPoint x: 139, endPoint y: 170, distance: 59.1
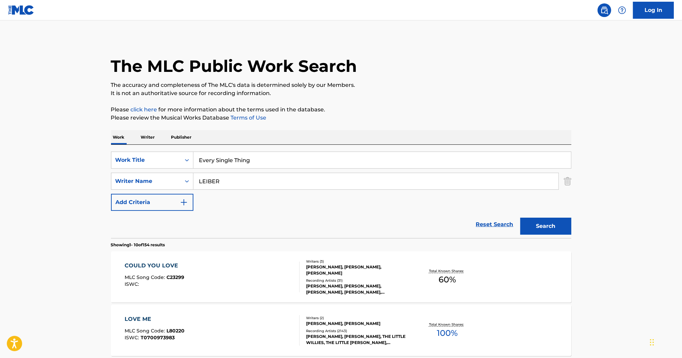
click at [135, 170] on div "SearchWithCriteriab0efe9eb-9b97-4b22-8a38-0a1fece5cf9b Work Title Every Single …" at bounding box center [341, 181] width 460 height 59
paste input "[PERSON_NAME]"
type input "[PERSON_NAME]"
click at [548, 223] on button "Search" at bounding box center [545, 226] width 51 height 17
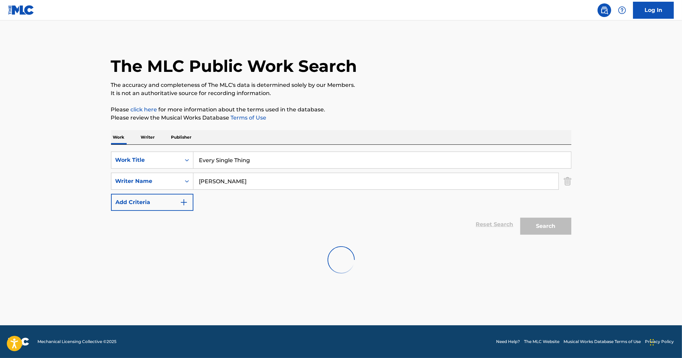
click at [458, 126] on div "The MLC Public Work Search The accuracy and completeness of The MLC's data is d…" at bounding box center [341, 159] width 477 height 244
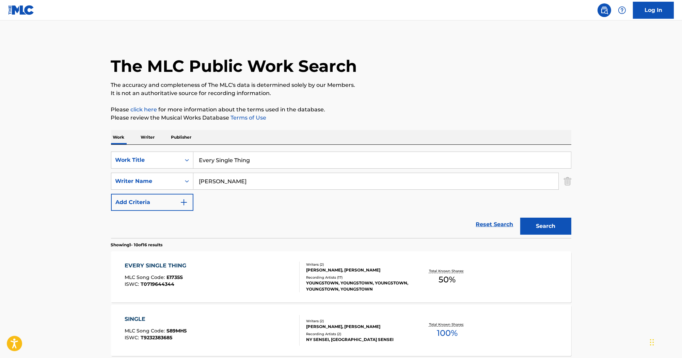
click at [164, 265] on div "EVERY SINGLE THING" at bounding box center [157, 266] width 65 height 8
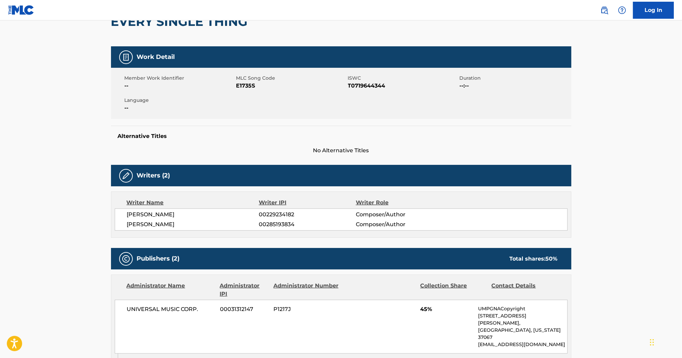
scroll to position [54, 0]
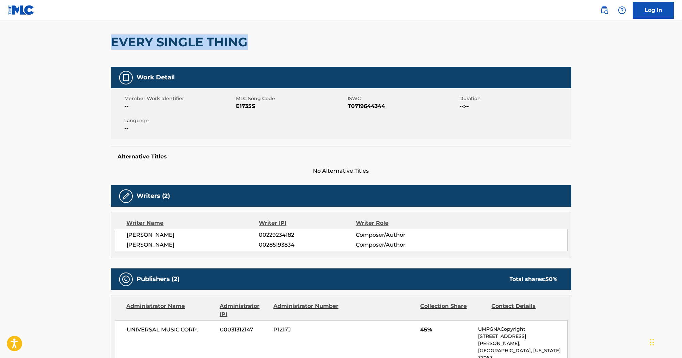
drag, startPoint x: 251, startPoint y: 45, endPoint x: 114, endPoint y: 37, distance: 137.2
click at [114, 37] on h2 "EVERY SINGLE THING" at bounding box center [181, 41] width 140 height 15
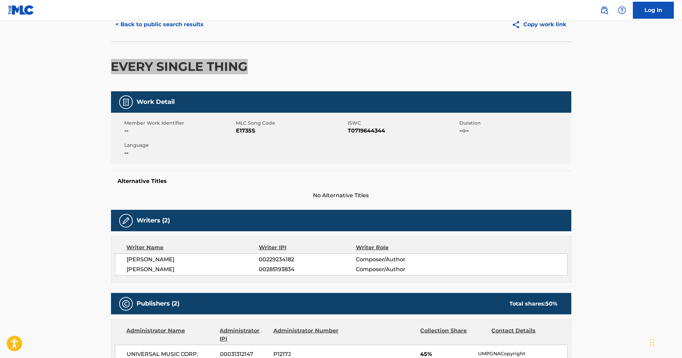
scroll to position [27, 0]
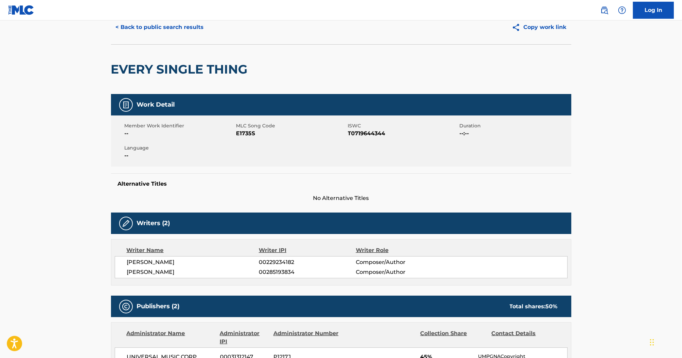
click at [249, 132] on span "E1735S" at bounding box center [291, 133] width 110 height 8
click at [378, 132] on span "T0719644344" at bounding box center [403, 133] width 110 height 8
click at [167, 30] on button "< Back to public search results" at bounding box center [160, 27] width 98 height 17
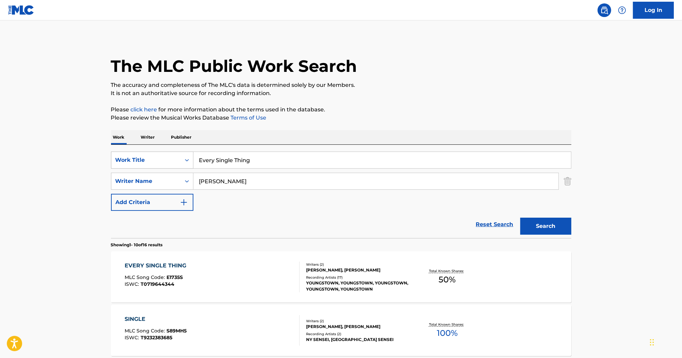
drag, startPoint x: 288, startPoint y: 167, endPoint x: 152, endPoint y: 166, distance: 136.6
click at [152, 166] on div "SearchWithCriteriab0efe9eb-9b97-4b22-8a38-0a1fece5cf9b Work Title Every Single …" at bounding box center [341, 160] width 460 height 17
paste input "Down for the Get Down"
type input "Down for the Get Down"
click at [537, 227] on button "Search" at bounding box center [545, 226] width 51 height 17
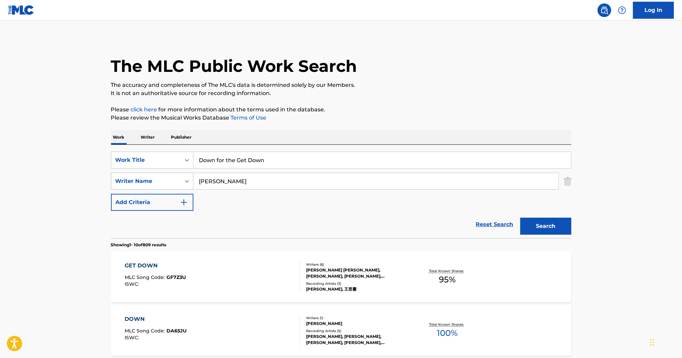
drag, startPoint x: 228, startPoint y: 179, endPoint x: 191, endPoint y: 175, distance: 37.3
click at [191, 175] on div "SearchWithCriteria55c3436e-7651-4091-9f5a-70368b33b689 Writer Name [PERSON_NAME]" at bounding box center [341, 181] width 460 height 17
type input "O"
type input "Poli"
click at [520, 218] on button "Search" at bounding box center [545, 226] width 51 height 17
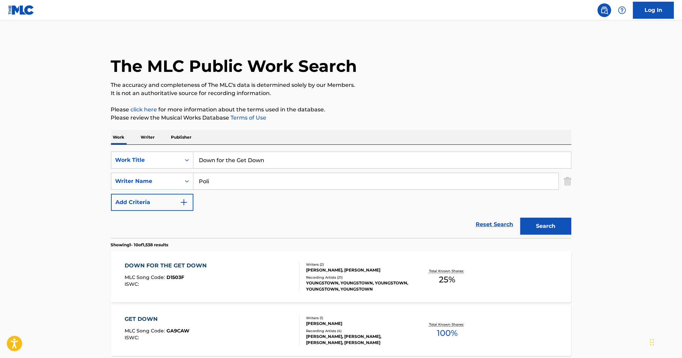
click at [170, 263] on div "DOWN FOR THE GET DOWN" at bounding box center [167, 266] width 85 height 8
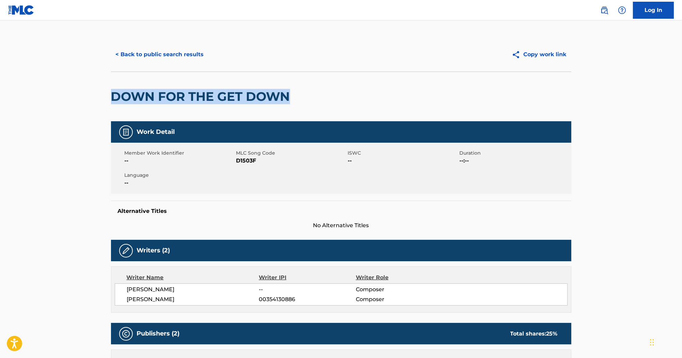
drag, startPoint x: 292, startPoint y: 97, endPoint x: 113, endPoint y: 100, distance: 178.8
click at [113, 100] on h2 "DOWN FOR THE GET DOWN" at bounding box center [202, 96] width 183 height 15
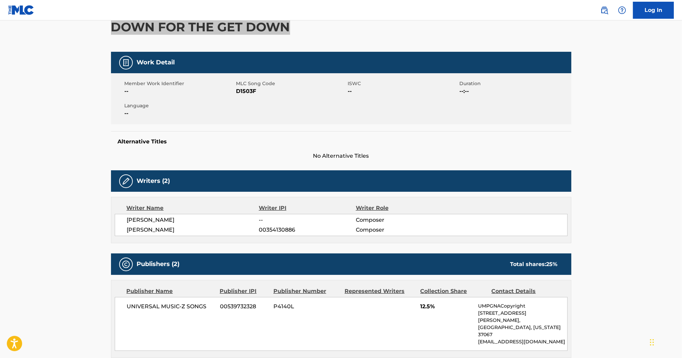
scroll to position [54, 0]
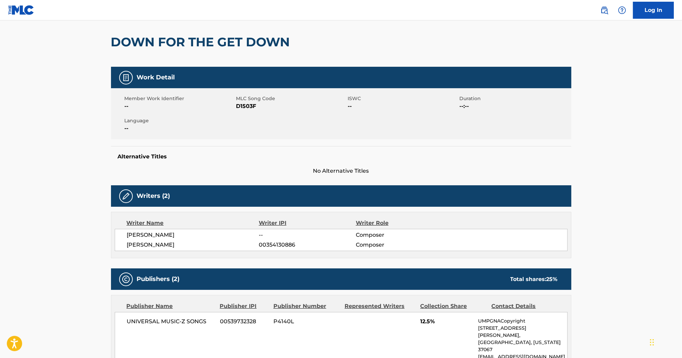
click at [252, 109] on span "D1503F" at bounding box center [291, 106] width 110 height 8
click at [247, 115] on div "Member Work Identifier -- MLC Song Code D1503F ISWC -- Duration --:-- Language …" at bounding box center [341, 113] width 460 height 51
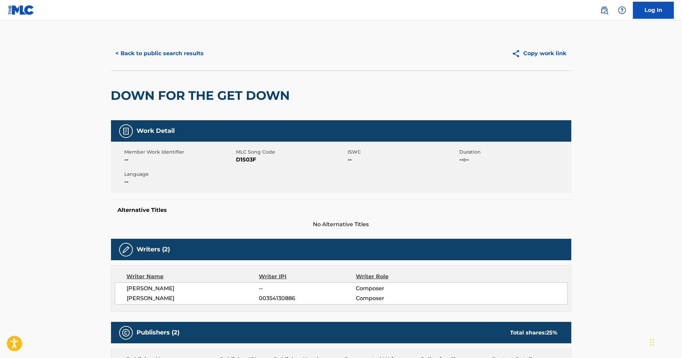
scroll to position [0, 0]
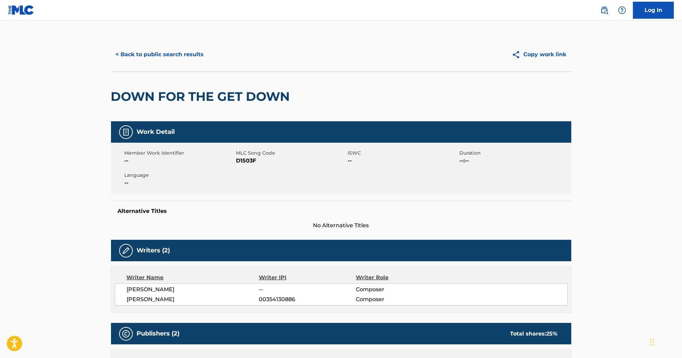
click at [248, 163] on span "D1503F" at bounding box center [291, 161] width 110 height 8
drag, startPoint x: 248, startPoint y: 163, endPoint x: 210, endPoint y: 112, distance: 64.1
click at [210, 112] on div "DOWN FOR THE GET DOWN" at bounding box center [202, 96] width 183 height 49
click at [188, 60] on button "< Back to public search results" at bounding box center [160, 54] width 98 height 17
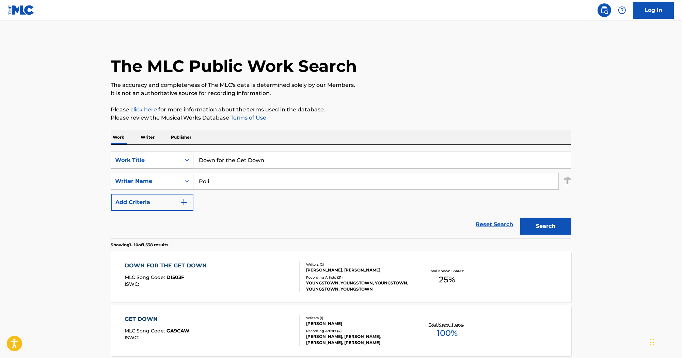
drag, startPoint x: 285, startPoint y: 160, endPoint x: 155, endPoint y: 153, distance: 129.9
click at [155, 153] on div "SearchWithCriteriab0efe9eb-9b97-4b22-8a38-0a1fece5cf9b Work Title Down for the …" at bounding box center [341, 160] width 460 height 17
paste input "So Tight"
type input "So Tight"
drag, startPoint x: 190, startPoint y: 161, endPoint x: 156, endPoint y: 157, distance: 34.3
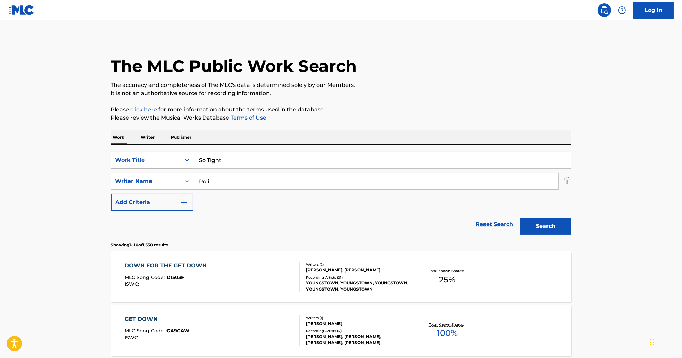
click at [154, 157] on div "SearchWithCriteriab0efe9eb-9b97-4b22-8a38-0a1fece5cf9b Work Title So Tight" at bounding box center [341, 160] width 460 height 17
click at [537, 226] on button "Search" at bounding box center [545, 226] width 51 height 17
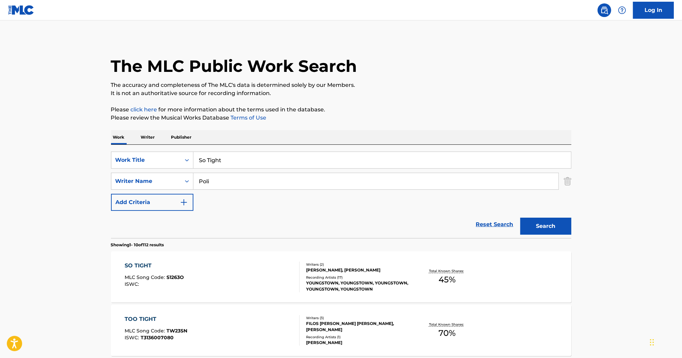
drag, startPoint x: 214, startPoint y: 188, endPoint x: 186, endPoint y: 123, distance: 71.1
click at [166, 176] on div "SearchWithCriteria55c3436e-7651-4091-9f5a-70368b33b689 Writer Name Poli" at bounding box center [341, 181] width 460 height 17
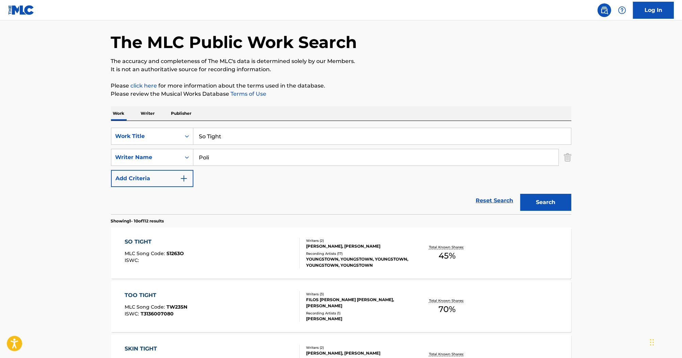
scroll to position [54, 0]
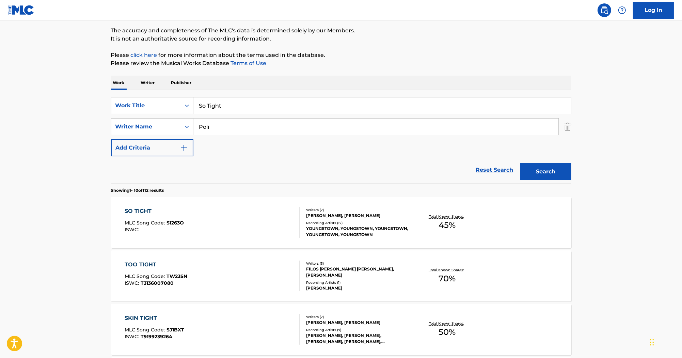
click at [148, 210] on div "SO TIGHT" at bounding box center [154, 211] width 59 height 8
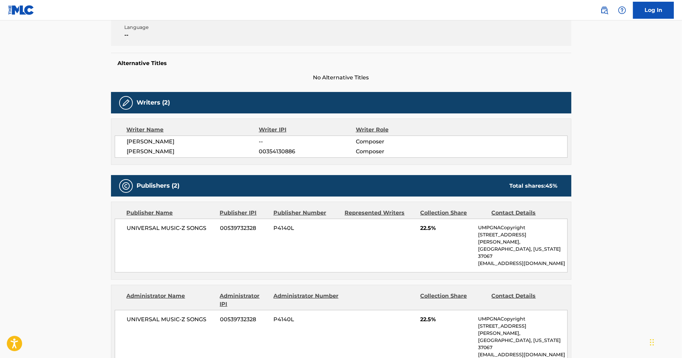
scroll to position [54, 0]
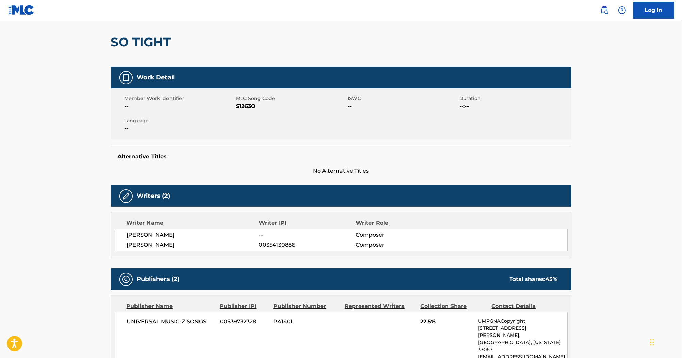
click at [243, 107] on span "S1263O" at bounding box center [291, 106] width 110 height 8
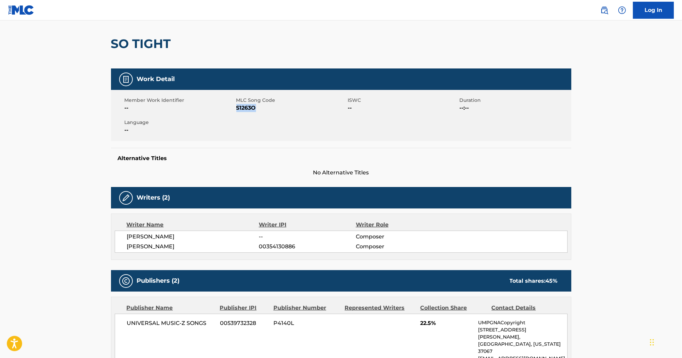
scroll to position [0, 0]
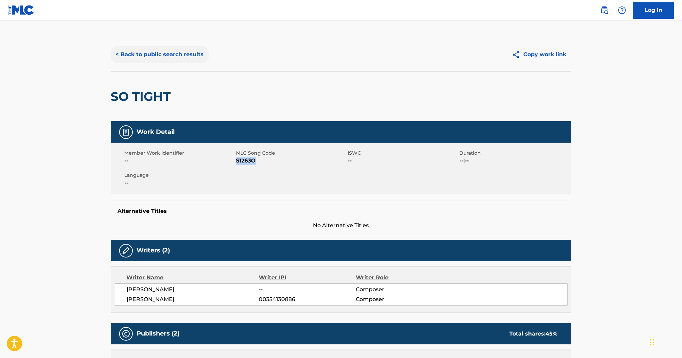
click at [173, 52] on button "< Back to public search results" at bounding box center [160, 54] width 98 height 17
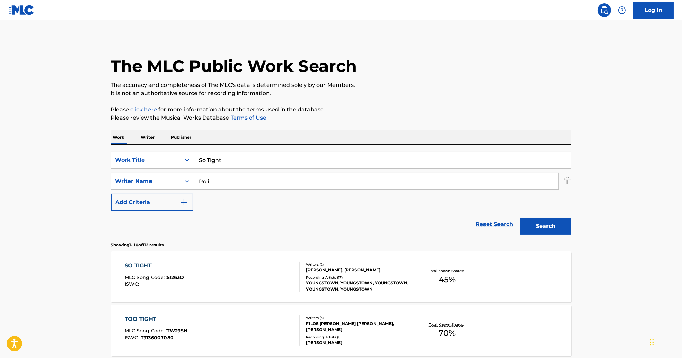
scroll to position [54, 0]
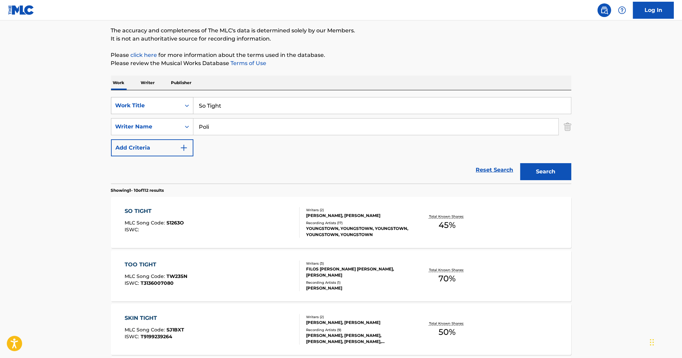
drag, startPoint x: 207, startPoint y: 107, endPoint x: 160, endPoint y: 102, distance: 47.6
click at [160, 102] on div "SearchWithCriteriab0efe9eb-9b97-4b22-8a38-0a1fece5cf9b Work Title So Tight" at bounding box center [341, 105] width 460 height 17
paste input "Dance Floor (Part 2)"
click at [558, 164] on button "Search" at bounding box center [545, 171] width 51 height 17
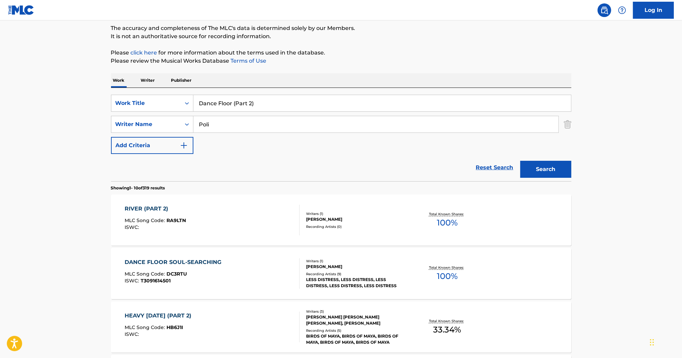
scroll to position [27, 0]
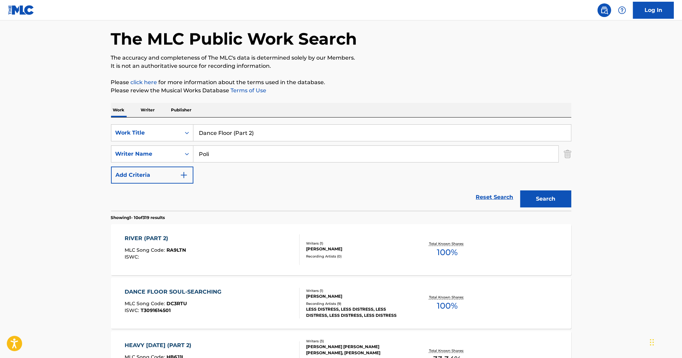
drag, startPoint x: 275, startPoint y: 133, endPoint x: 232, endPoint y: 137, distance: 43.8
click at [232, 136] on input "Dance Floor (Part 2)" at bounding box center [382, 133] width 378 height 16
type input "Dance Floor"
click at [544, 194] on button "Search" at bounding box center [545, 198] width 51 height 17
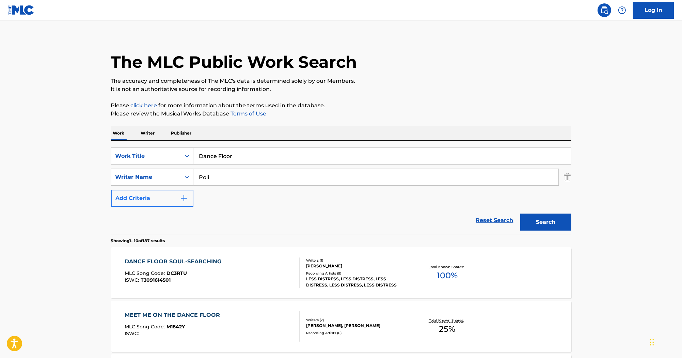
scroll to position [0, 0]
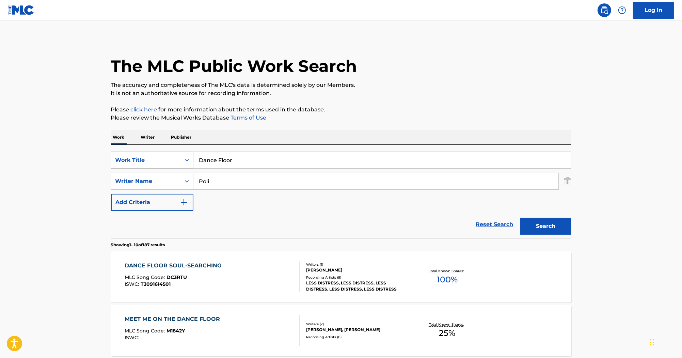
drag, startPoint x: 222, startPoint y: 182, endPoint x: 175, endPoint y: 161, distance: 50.9
click at [175, 161] on div "SearchWithCriteriab0efe9eb-9b97-4b22-8a38-0a1fece5cf9b Work Title Dance Floor S…" at bounding box center [341, 181] width 460 height 59
paste input "[PERSON_NAME]"
type input "[PERSON_NAME]"
click at [548, 226] on button "Search" at bounding box center [545, 226] width 51 height 17
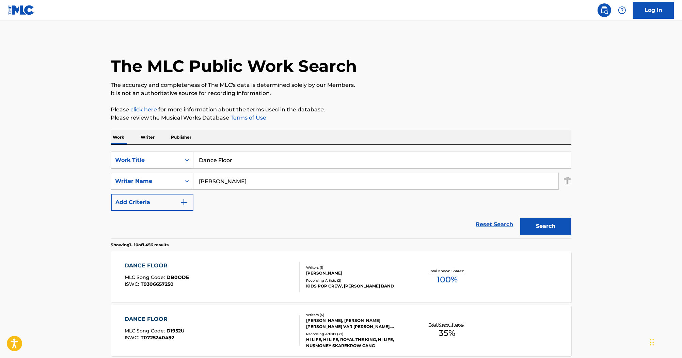
drag, startPoint x: 247, startPoint y: 156, endPoint x: 148, endPoint y: 159, distance: 98.1
click at [148, 159] on div "SearchWithCriteriab0efe9eb-9b97-4b22-8a38-0a1fece5cf9b Work Title Dance Floor" at bounding box center [341, 160] width 460 height 17
paste input "Part Two"
click at [538, 225] on button "Search" at bounding box center [545, 226] width 51 height 17
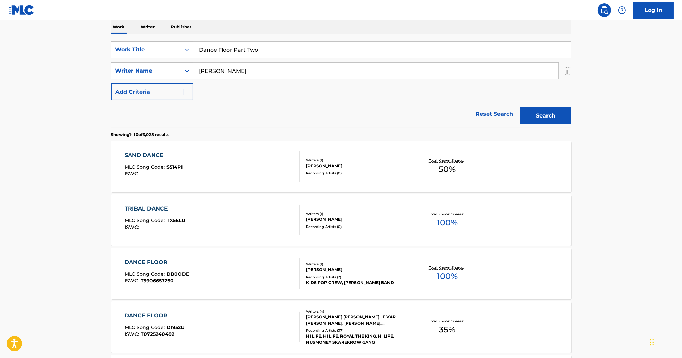
scroll to position [109, 0]
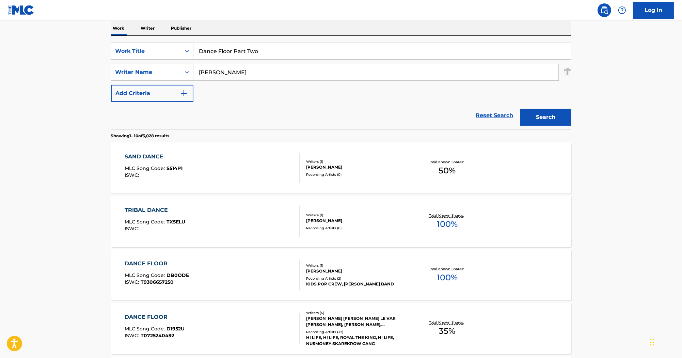
drag, startPoint x: 287, startPoint y: 47, endPoint x: 113, endPoint y: 20, distance: 176.1
click at [113, 25] on div "Work Writer Publisher SearchWithCriteriab0efe9eb-9b97-4b22-8a38-0a1fece5cf9b Wo…" at bounding box center [341, 365] width 460 height 689
paste input "You Want What You Want"
type input "You Want What You Want"
drag, startPoint x: 229, startPoint y: 76, endPoint x: 159, endPoint y: 62, distance: 71.3
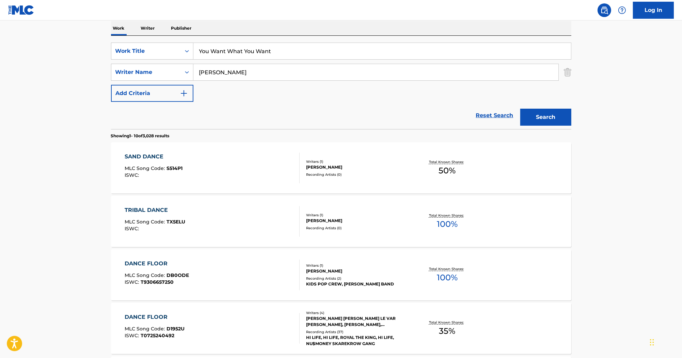
click at [159, 62] on div "SearchWithCriteriab0efe9eb-9b97-4b22-8a38-0a1fece5cf9b Work Title You Want What…" at bounding box center [341, 72] width 460 height 59
paste input "[GEOGRAPHIC_DATA]"
click at [533, 115] on button "Search" at bounding box center [545, 117] width 51 height 17
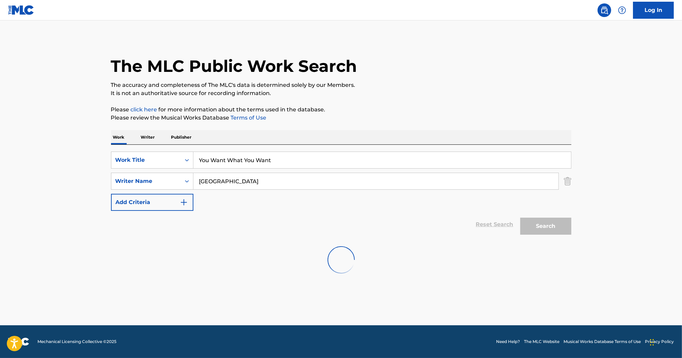
scroll to position [0, 0]
drag, startPoint x: 247, startPoint y: 185, endPoint x: 168, endPoint y: 167, distance: 81.2
click at [168, 167] on div "SearchWithCriteriab0efe9eb-9b97-4b22-8a38-0a1fece5cf9b Work Title You Want What…" at bounding box center [341, 181] width 460 height 59
paste input "DIOGUARDI"
type input "DIOGUARDI"
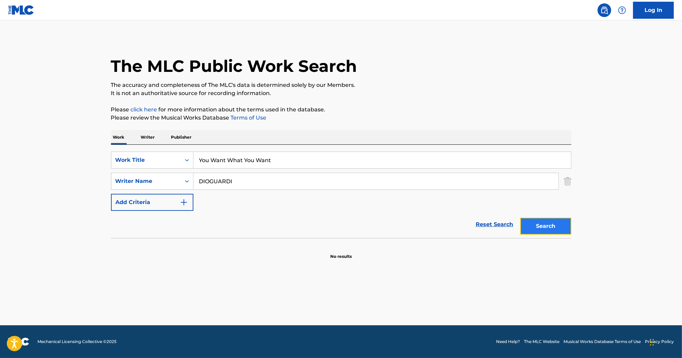
click at [544, 221] on button "Search" at bounding box center [545, 226] width 51 height 17
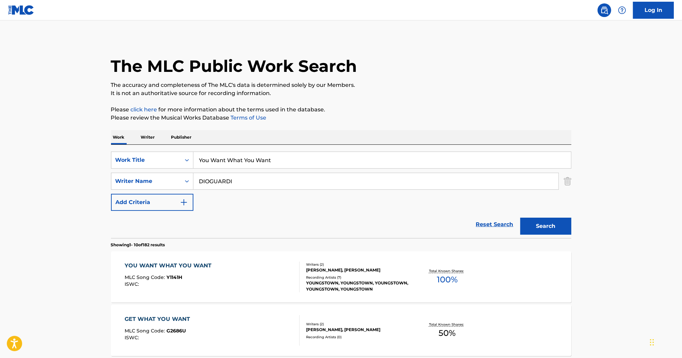
click at [204, 264] on div "YOU WANT WHAT YOU WANT" at bounding box center [170, 266] width 90 height 8
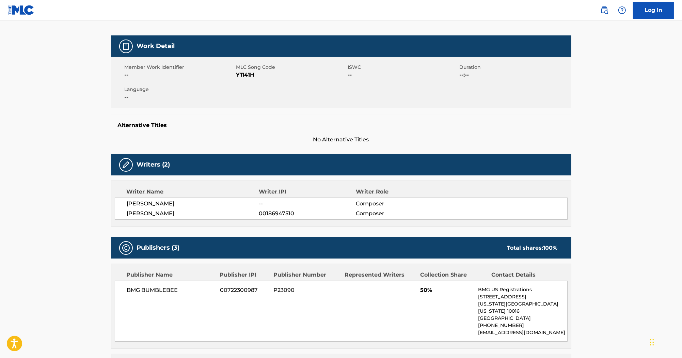
scroll to position [27, 0]
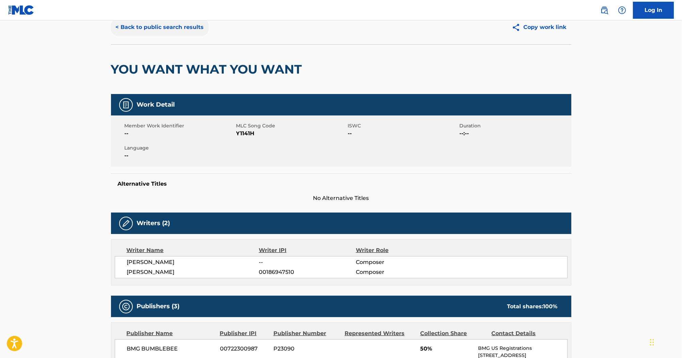
click at [206, 33] on button "< Back to public search results" at bounding box center [160, 27] width 98 height 17
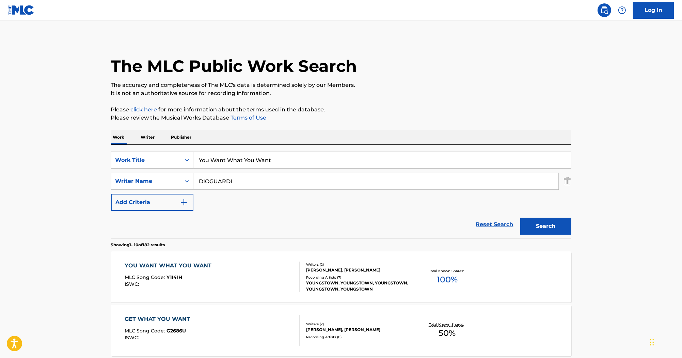
drag, startPoint x: 271, startPoint y: 159, endPoint x: 81, endPoint y: 156, distance: 190.0
paste input "Grow Old with Me"
type input "Grow Old with Me"
drag, startPoint x: 245, startPoint y: 184, endPoint x: 208, endPoint y: 171, distance: 38.6
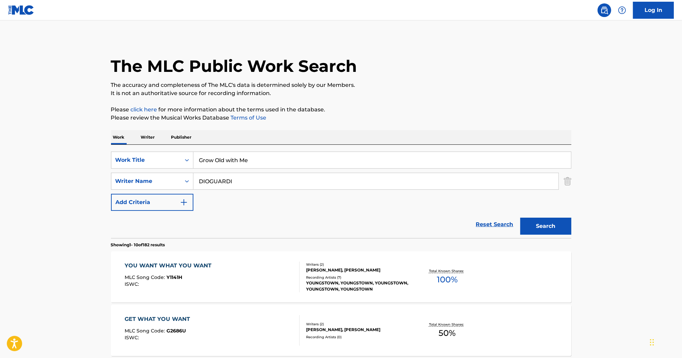
click at [169, 173] on div "SearchWithCriteria55c3436e-7651-4091-9f5a-70368b33b689 Writer Name [PERSON_NAME]" at bounding box center [341, 181] width 460 height 17
paste input "[PERSON_NAME]"
type input "[PERSON_NAME]"
click at [538, 219] on button "Search" at bounding box center [545, 226] width 51 height 17
click at [179, 268] on div "GROW OLD WITH ME" at bounding box center [157, 266] width 65 height 8
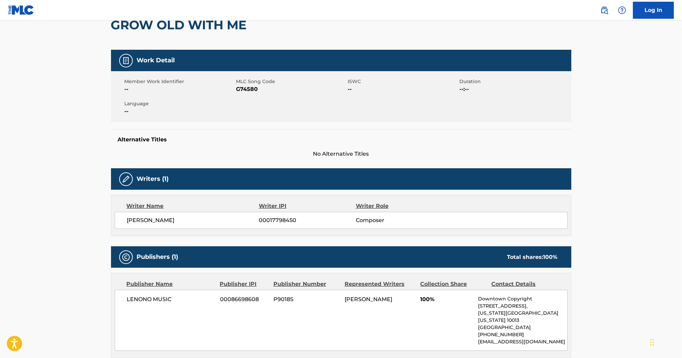
scroll to position [27, 0]
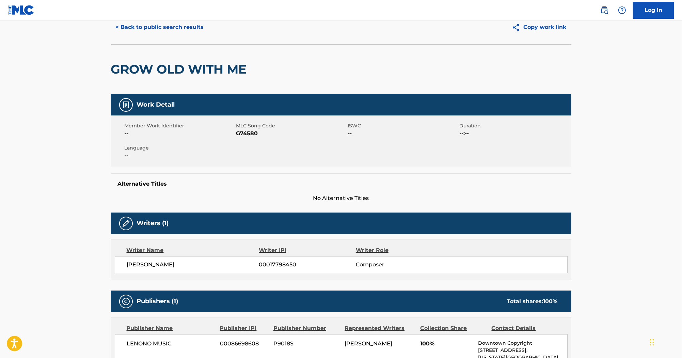
click at [242, 133] on span "G74580" at bounding box center [291, 133] width 110 height 8
click at [161, 57] on div "GROW OLD WITH ME" at bounding box center [180, 69] width 139 height 49
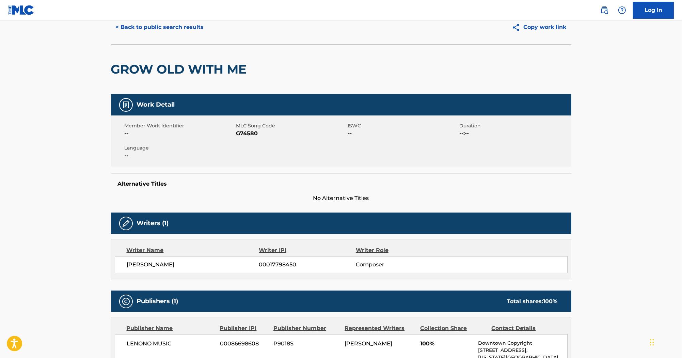
click at [170, 152] on span "--" at bounding box center [180, 156] width 110 height 8
